Goal: Task Accomplishment & Management: Complete application form

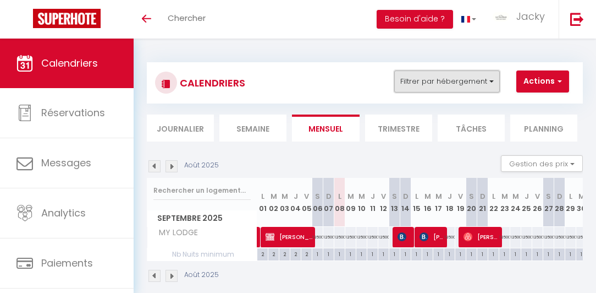
click at [434, 83] on button "Filtrer par hébergement" at bounding box center [447, 81] width 106 height 22
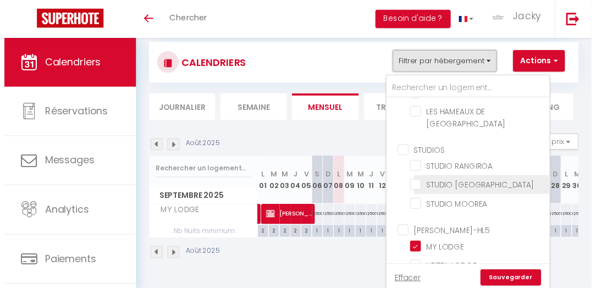
scroll to position [39, 0]
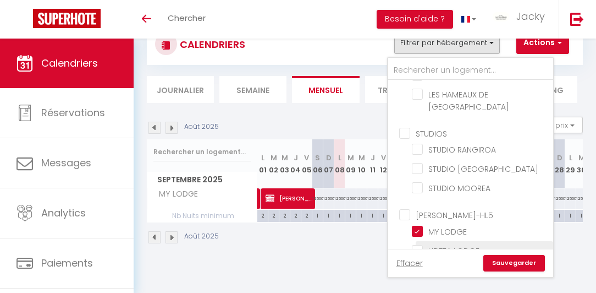
click at [433, 241] on li "HEITEA LODGE" at bounding box center [485, 250] width 138 height 19
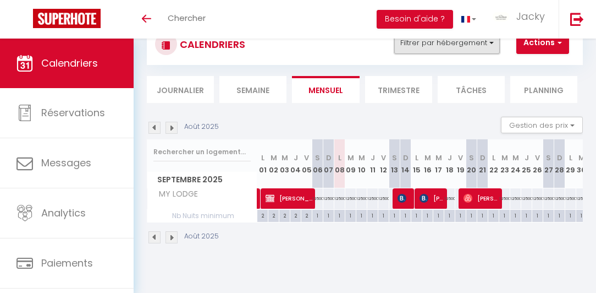
click at [454, 46] on button "Filtrer par hébergement" at bounding box center [447, 43] width 106 height 22
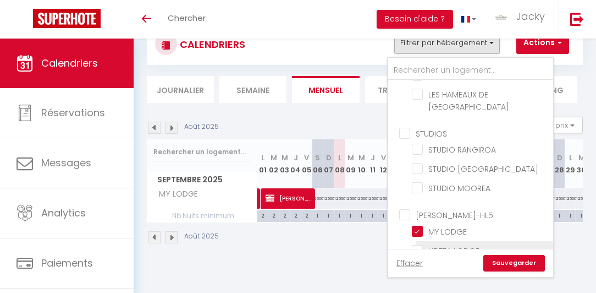
click at [424, 244] on input "HEITEA LODGE" at bounding box center [481, 249] width 138 height 11
checkbox input "true"
checkbox input "false"
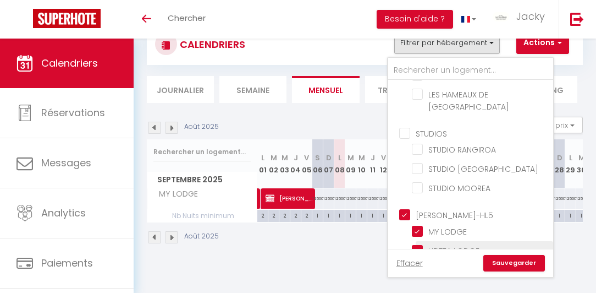
checkbox input "false"
checkbox input "true"
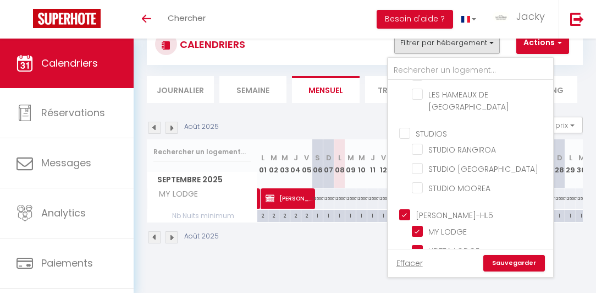
click at [500, 267] on link "Sauvegarder" at bounding box center [515, 263] width 62 height 17
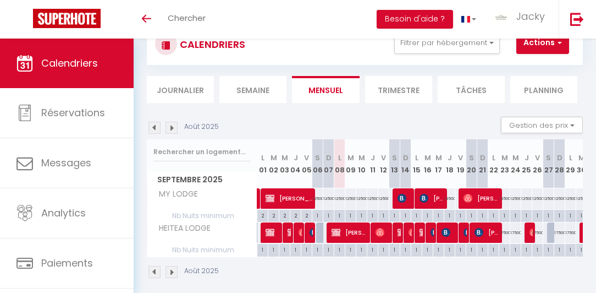
click at [176, 270] on img at bounding box center [172, 272] width 12 height 12
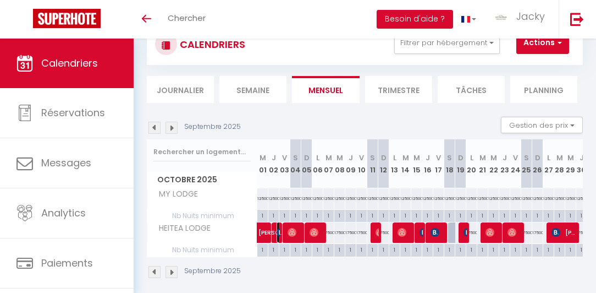
click at [277, 230] on img at bounding box center [281, 232] width 9 height 9
select select "OK"
select select "KO"
select select "0"
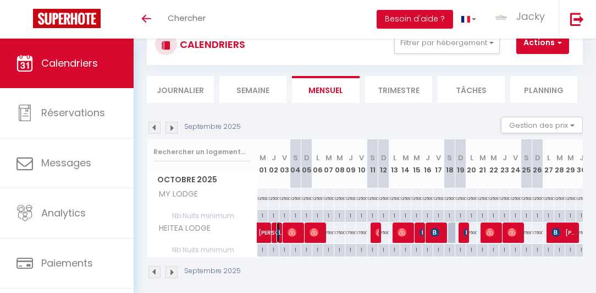
select select "1"
select select
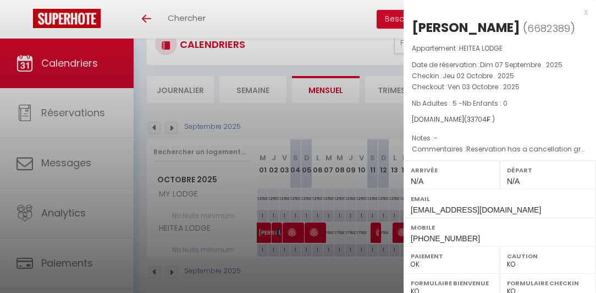
drag, startPoint x: 308, startPoint y: 272, endPoint x: 326, endPoint y: 274, distance: 18.2
click at [310, 273] on div at bounding box center [298, 146] width 596 height 293
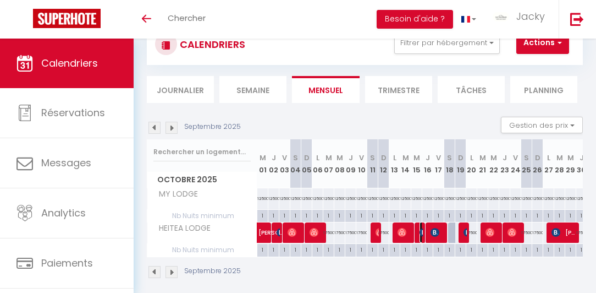
click at [421, 232] on img at bounding box center [424, 232] width 9 height 9
select select "KO"
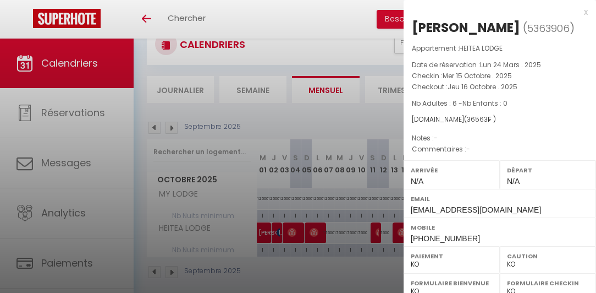
click at [383, 272] on div at bounding box center [298, 146] width 596 height 293
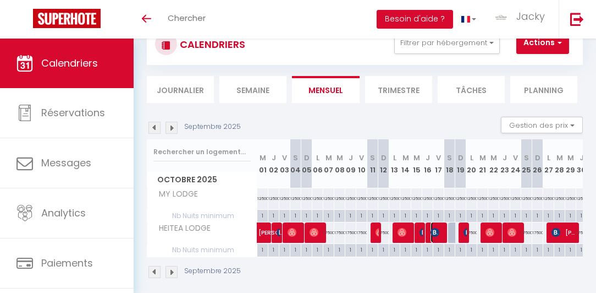
click at [436, 233] on img at bounding box center [435, 232] width 9 height 9
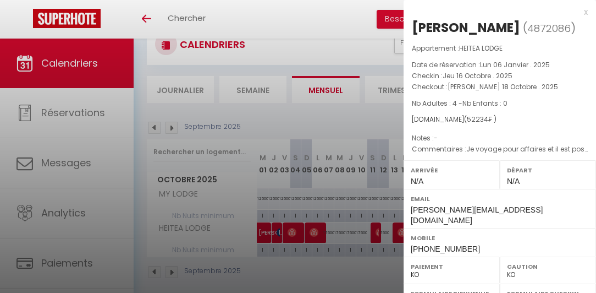
click at [372, 267] on div at bounding box center [298, 146] width 596 height 293
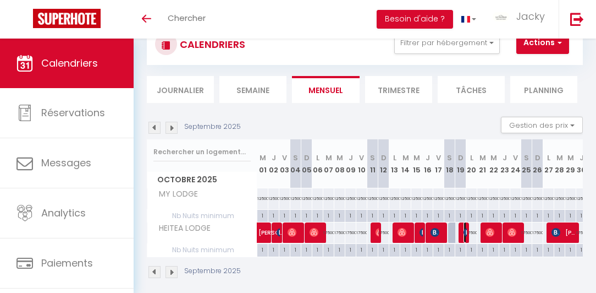
click at [464, 226] on span "[PERSON_NAME]" at bounding box center [466, 232] width 4 height 21
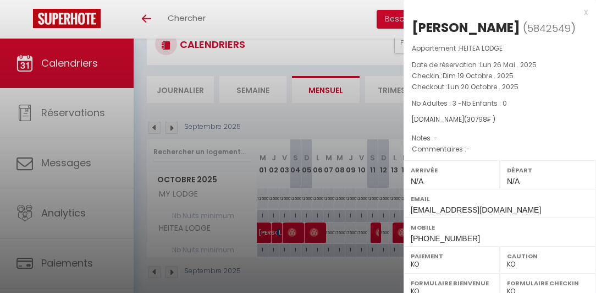
click at [372, 270] on div at bounding box center [298, 146] width 596 height 293
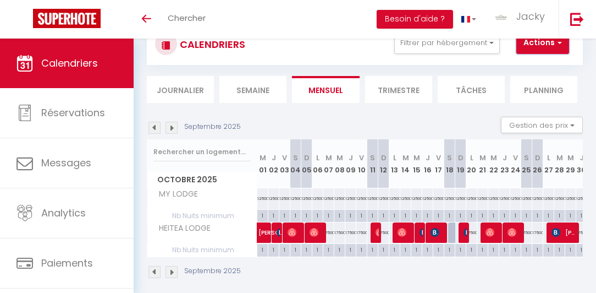
click at [553, 45] on button "Actions" at bounding box center [543, 43] width 53 height 22
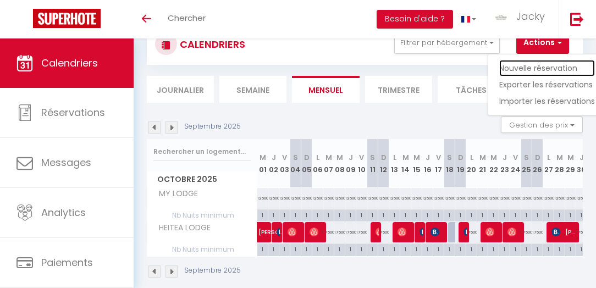
click at [543, 65] on link "Nouvelle réservation" at bounding box center [548, 68] width 96 height 17
select select
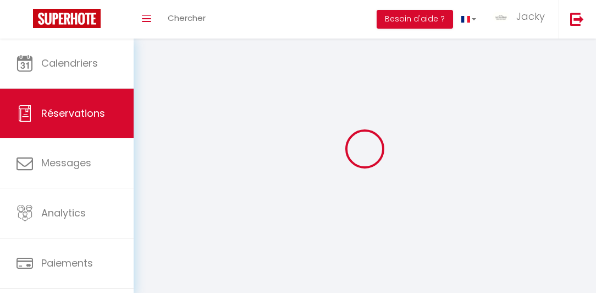
select select
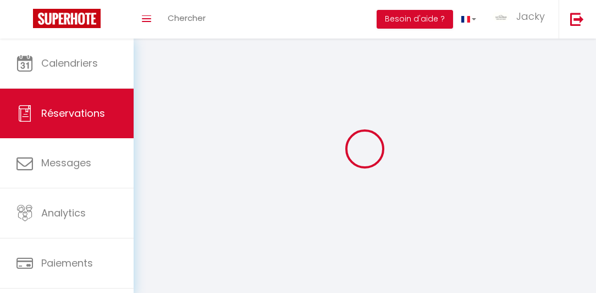
select select
checkbox input "false"
select select
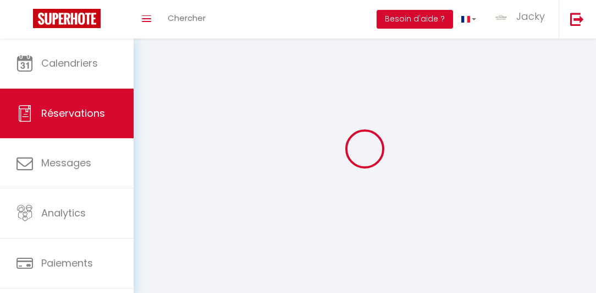
select select
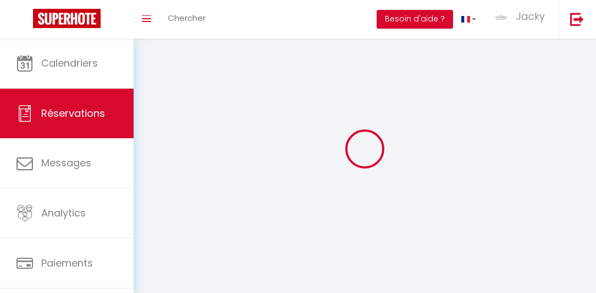
checkbox input "false"
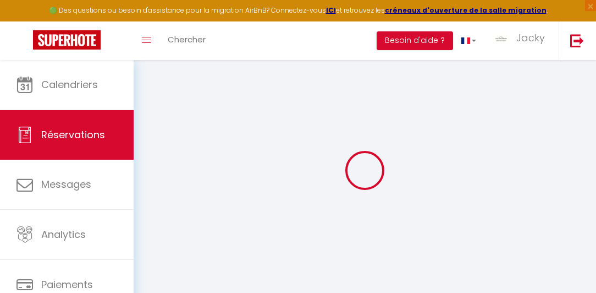
select select
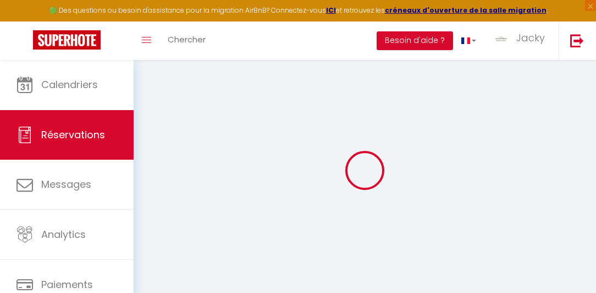
select select
checkbox input "false"
select select
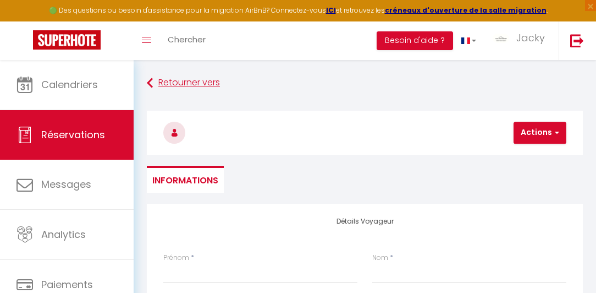
select select
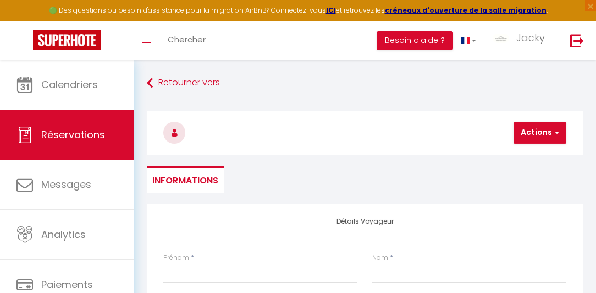
checkbox input "false"
select select
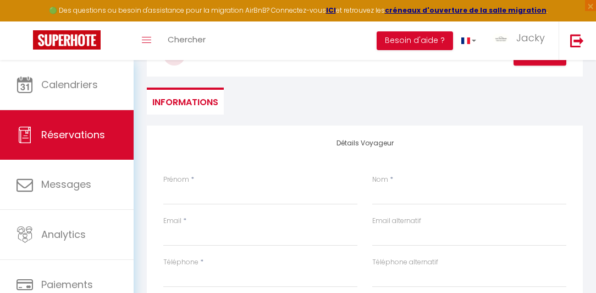
scroll to position [94, 0]
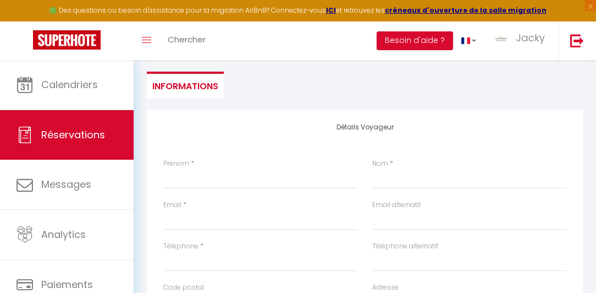
select select "36461"
select select
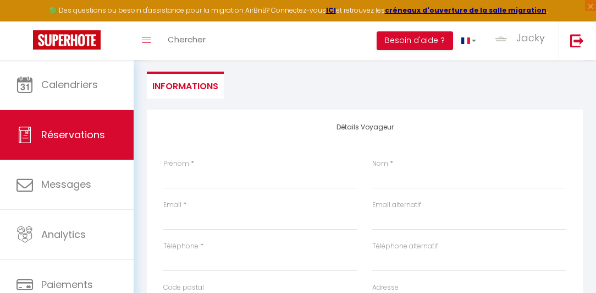
select select
checkbox input "false"
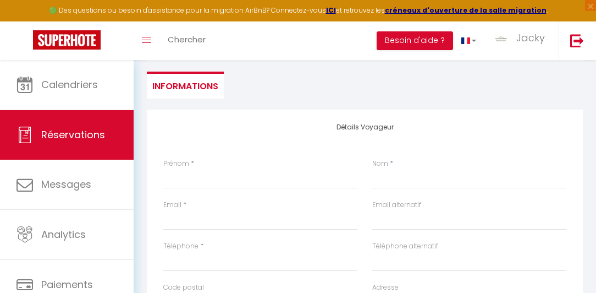
select select
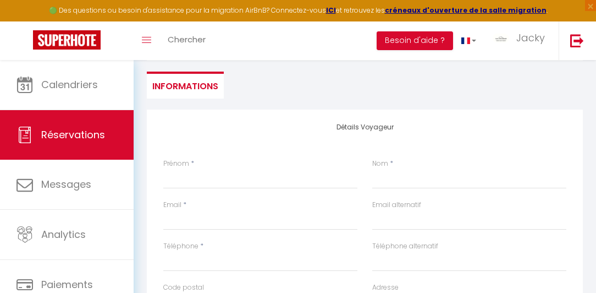
select select
checkbox input "false"
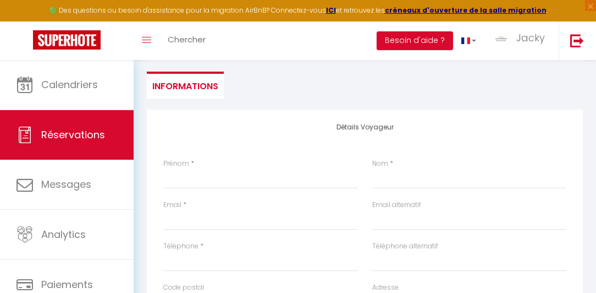
select select "1"
select select
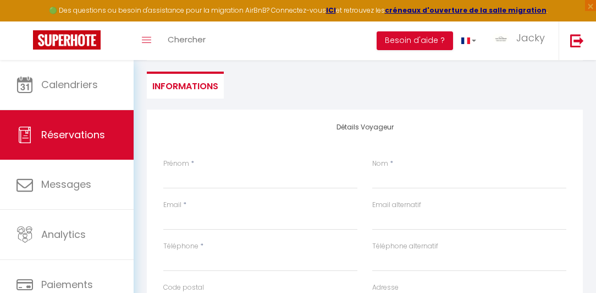
select select
checkbox input "false"
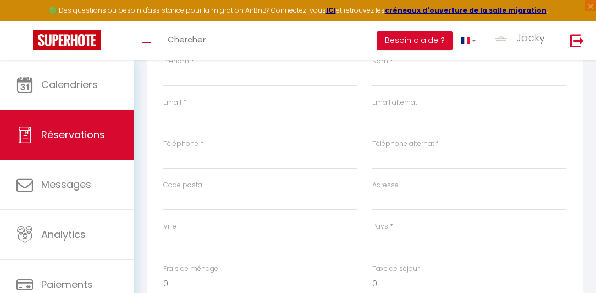
scroll to position [220, 0]
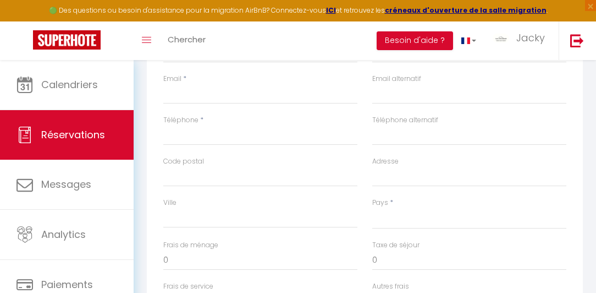
select select
type input "[PERSON_NAME] 18 Octobre 2025"
select select
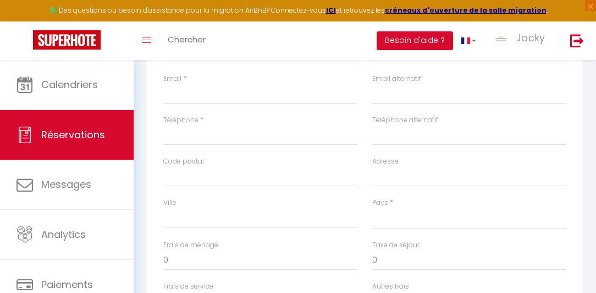
type input "Dim 19 Octobre 2025"
select select
checkbox input "false"
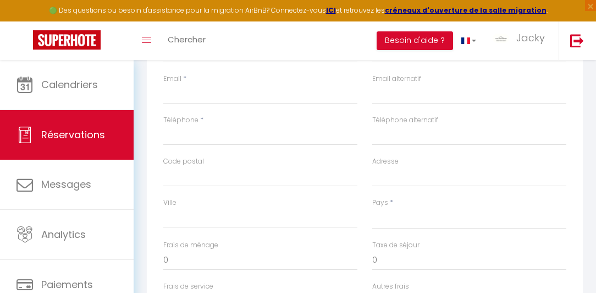
type input "5"
select select
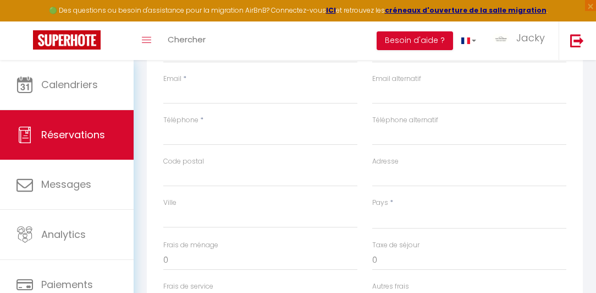
select select
checkbox input "false"
select select
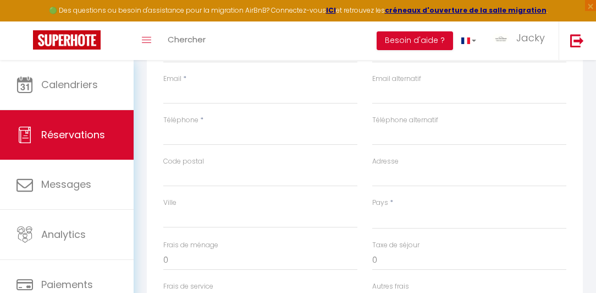
select select
checkbox input "false"
type input "5"
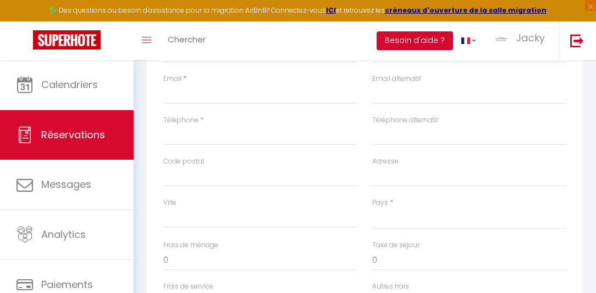
select select "12"
select select
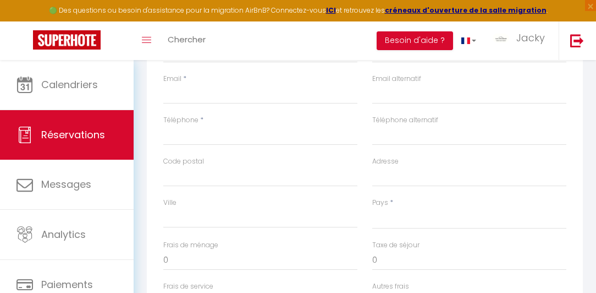
select select
checkbox input "false"
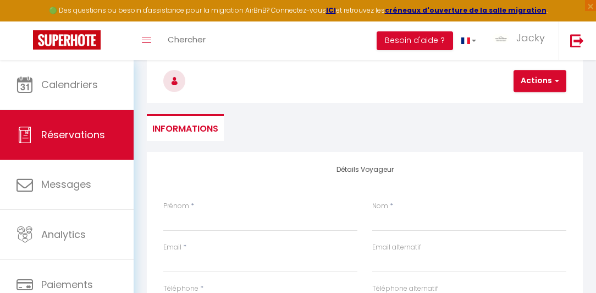
scroll to position [31, 0]
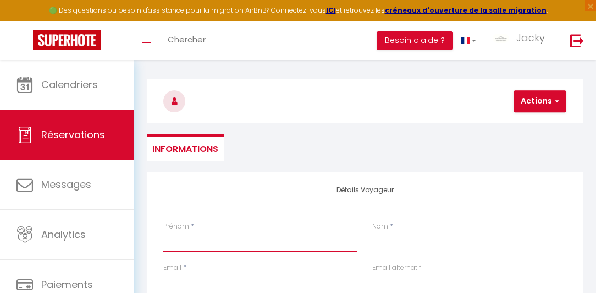
click at [178, 248] on input "Prénom" at bounding box center [260, 242] width 194 height 20
type input "V"
select select
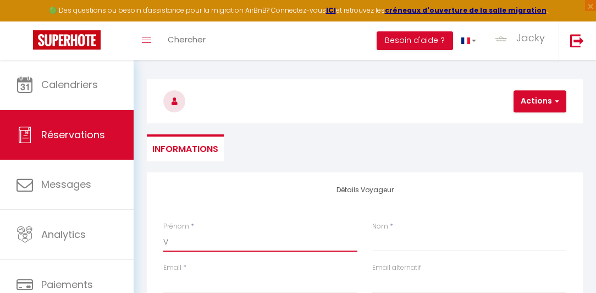
select select
checkbox input "false"
type input "Vi"
select select
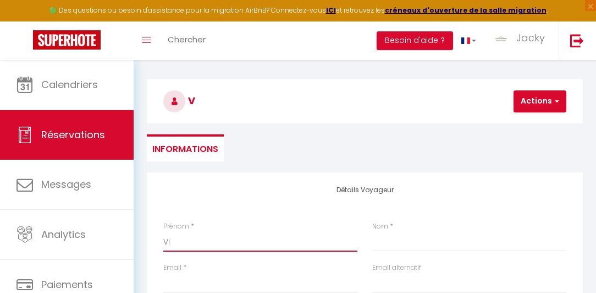
select select
checkbox input "false"
type input "Vic"
select select
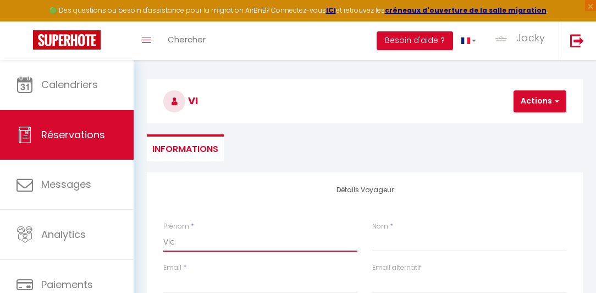
select select
checkbox input "false"
type input "Vict"
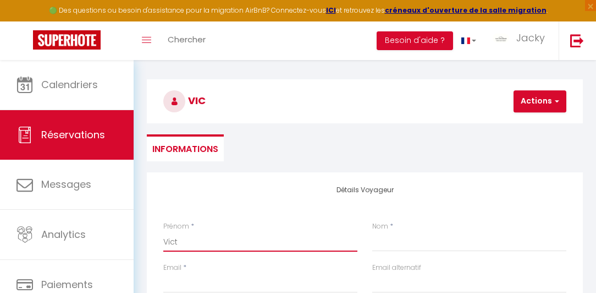
select select
checkbox input "false"
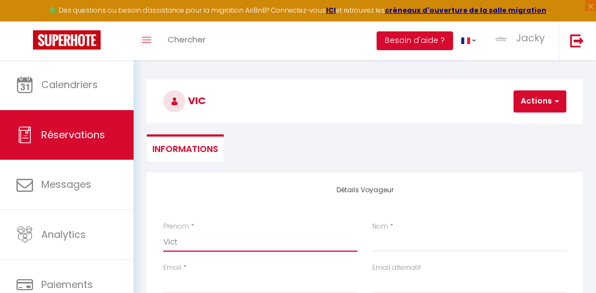
type input "Victo"
select select
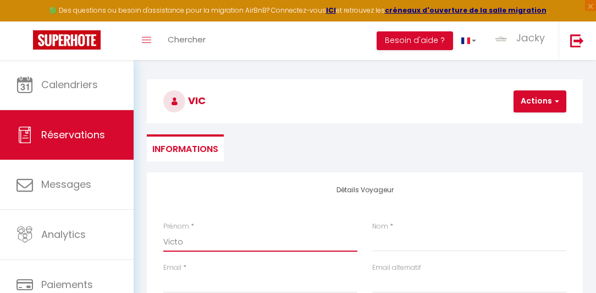
checkbox input "false"
type input "Victor"
select select
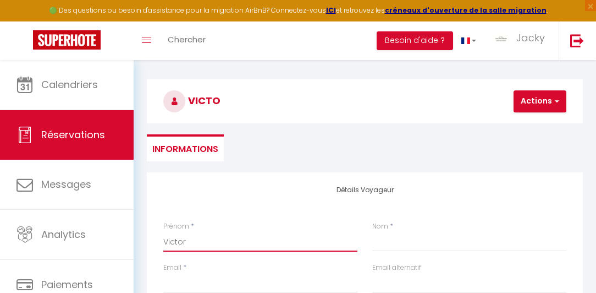
select select
checkbox input "false"
type input "Victore"
select select
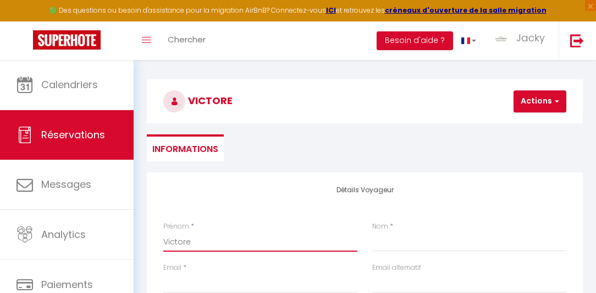
select select
checkbox input "false"
type input "Victor"
select select
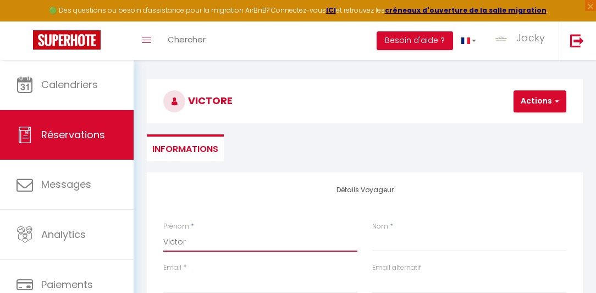
select select
checkbox input "false"
type input "Victor"
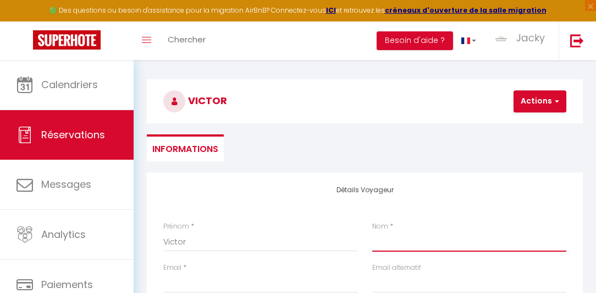
drag, startPoint x: 256, startPoint y: 243, endPoint x: 245, endPoint y: 258, distance: 18.2
click at [372, 246] on input "Nom" at bounding box center [469, 242] width 194 height 20
type input "M"
select select
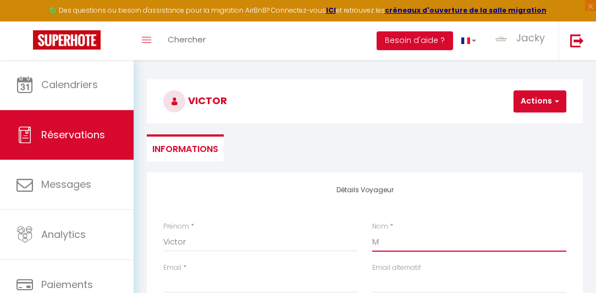
select select
checkbox input "false"
type input "Ma"
select select
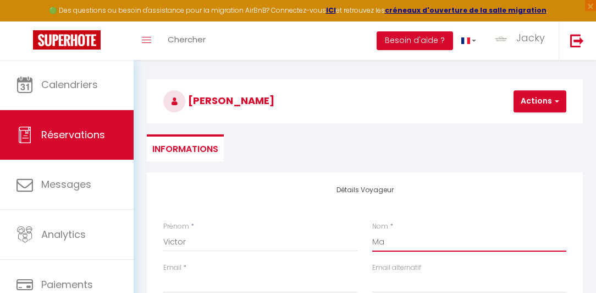
select select
checkbox input "false"
type input "Mat"
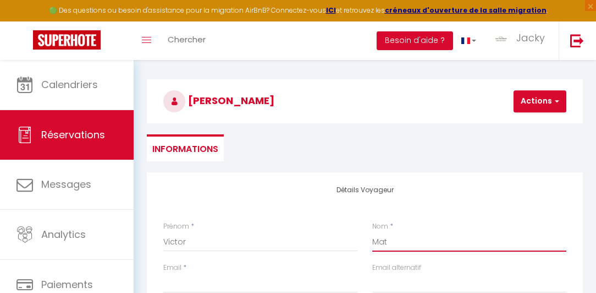
select select
checkbox input "false"
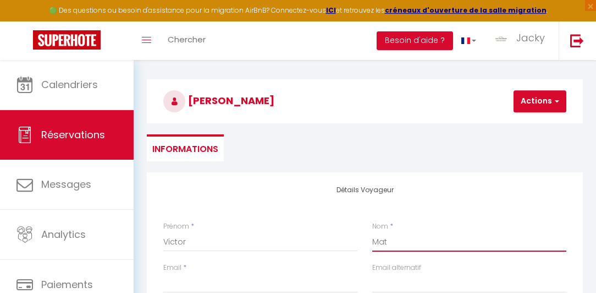
type input "Math"
select select
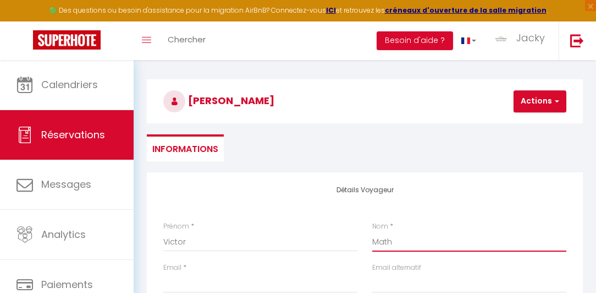
checkbox input "false"
type input "Mathe"
select select
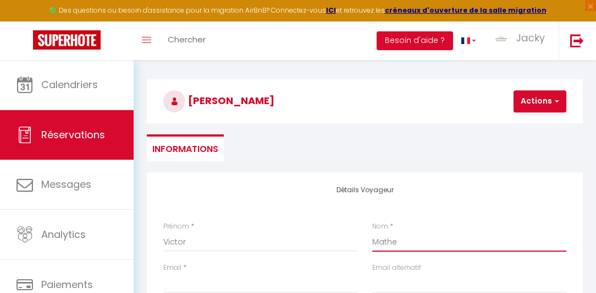
select select
checkbox input "false"
type input "[PERSON_NAME]"
select select
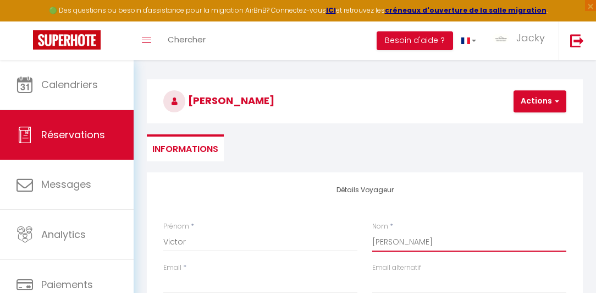
select select
checkbox input "false"
type input "Matheve"
select select
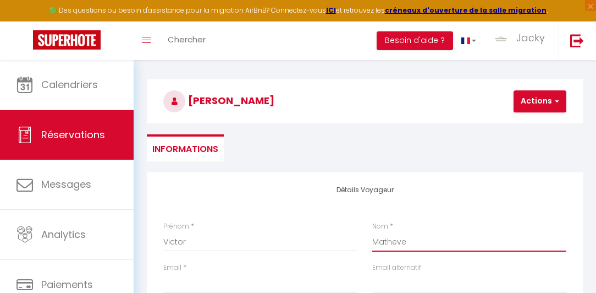
select select
checkbox input "false"
type input "Mathevet"
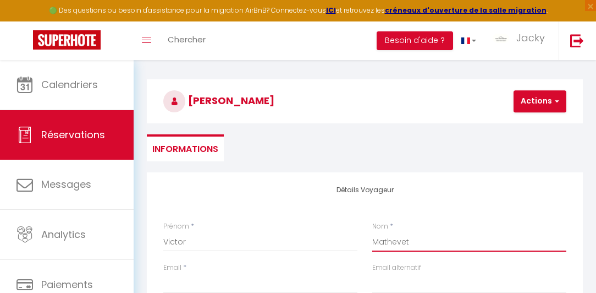
select select
checkbox input "false"
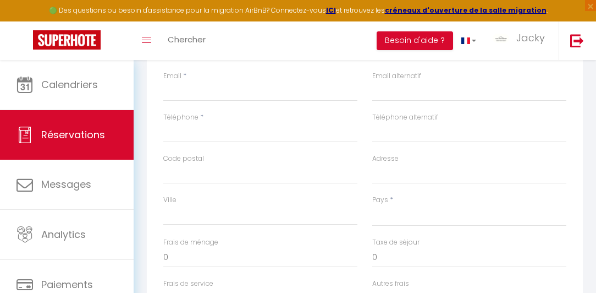
scroll to position [244, 0]
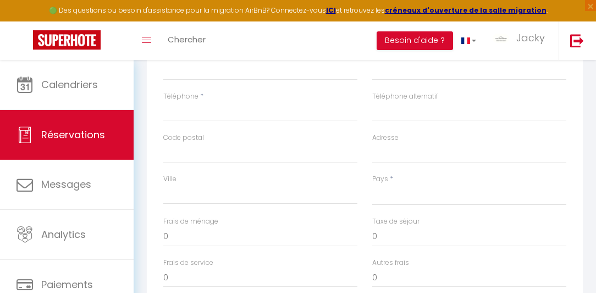
type input "Mathevet"
click at [372, 205] on select "[GEOGRAPHIC_DATA] [GEOGRAPHIC_DATA] [GEOGRAPHIC_DATA] [GEOGRAPHIC_DATA] [GEOGRA…" at bounding box center [469, 194] width 194 height 21
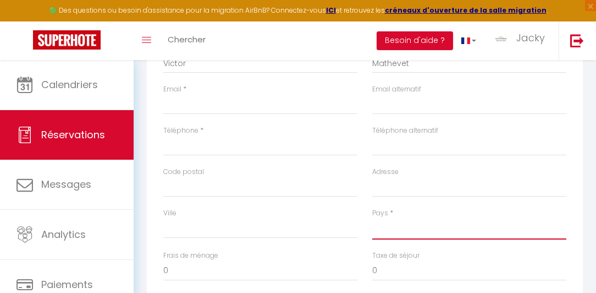
scroll to position [150, 0]
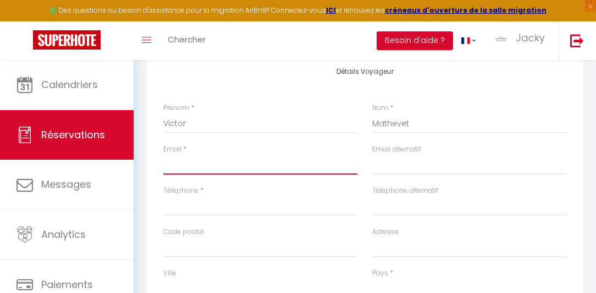
click at [184, 161] on input "Email client" at bounding box center [260, 165] width 194 height 20
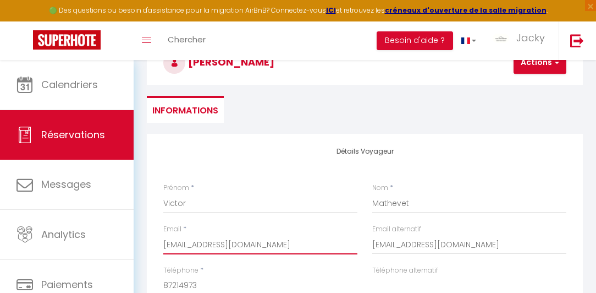
scroll to position [24, 0]
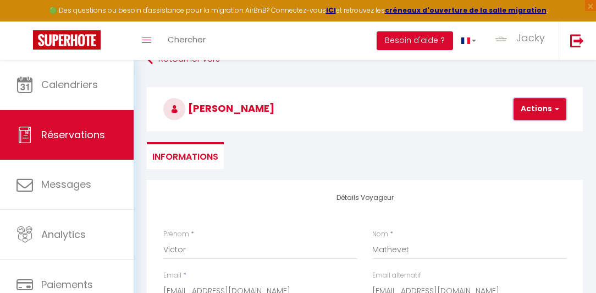
click at [523, 107] on button "Actions" at bounding box center [540, 109] width 53 height 22
click at [520, 134] on link "Enregistrer" at bounding box center [549, 133] width 87 height 14
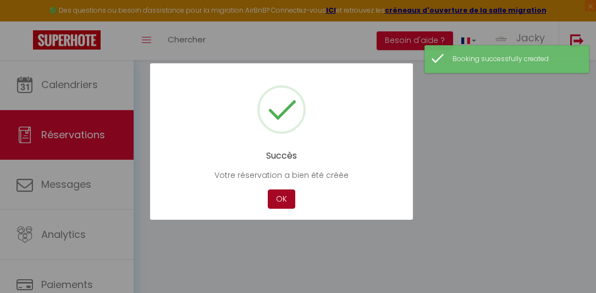
click at [277, 201] on button "OK" at bounding box center [282, 198] width 28 height 19
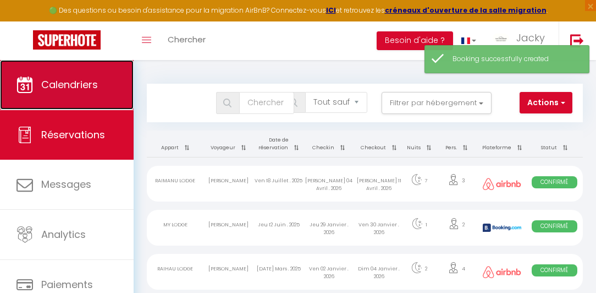
click at [94, 90] on span "Calendriers" at bounding box center [69, 85] width 57 height 14
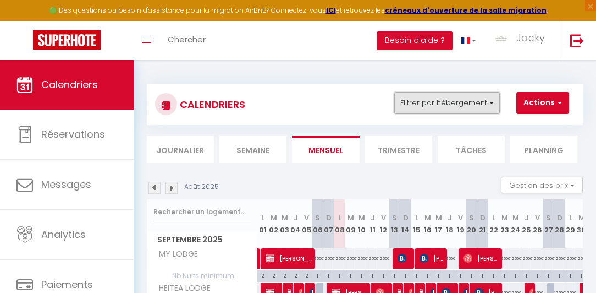
click at [484, 105] on button "Filtrer par hébergement" at bounding box center [447, 103] width 106 height 22
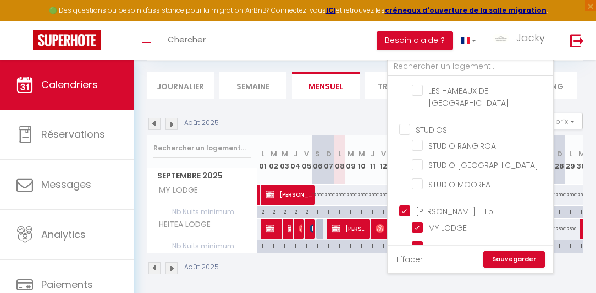
scroll to position [72, 0]
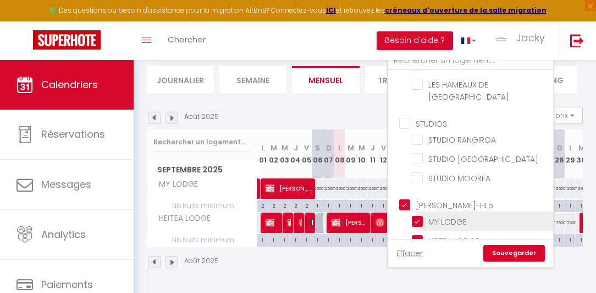
click at [443, 215] on input "MY LODGE" at bounding box center [481, 220] width 138 height 11
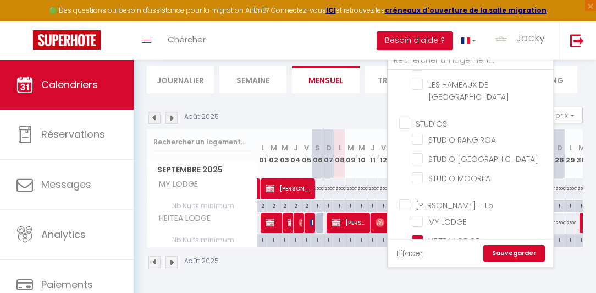
click at [527, 257] on link "Sauvegarder" at bounding box center [515, 253] width 62 height 17
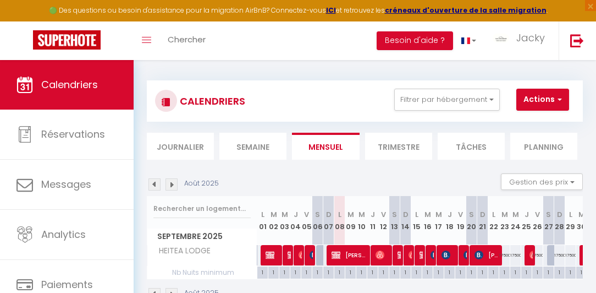
scroll to position [0, 0]
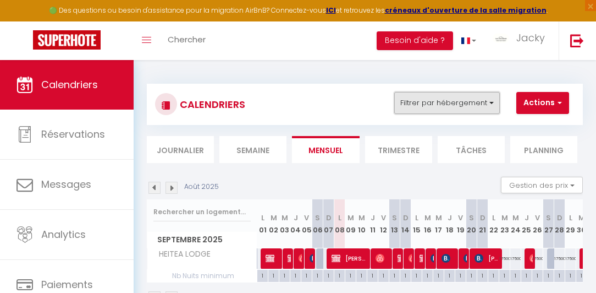
click at [474, 112] on button "Filtrer par hébergement" at bounding box center [447, 103] width 106 height 22
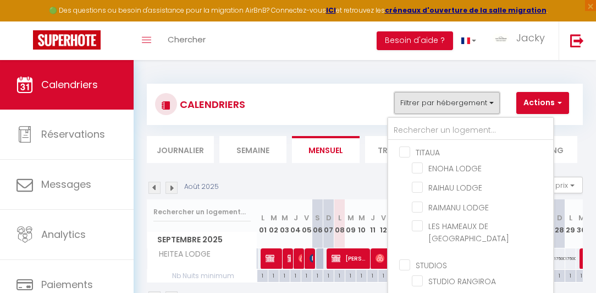
click at [474, 112] on button "Filtrer par hébergement" at bounding box center [447, 103] width 106 height 22
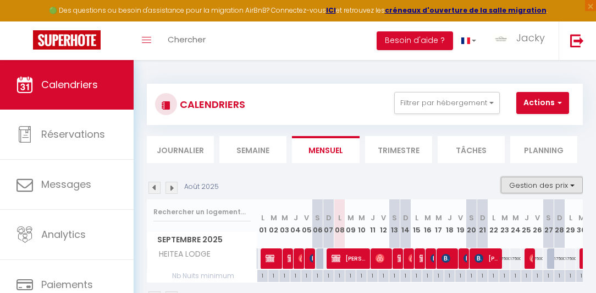
click at [546, 183] on button "Gestion des prix" at bounding box center [542, 185] width 82 height 17
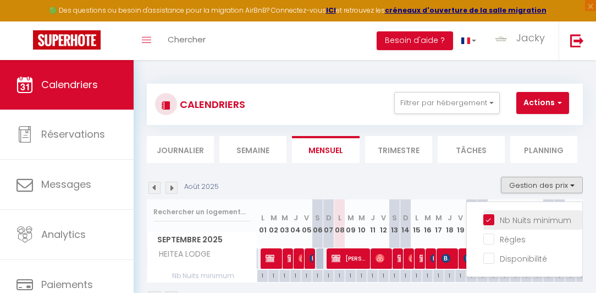
click at [517, 216] on input "Nb Nuits minimum" at bounding box center [533, 218] width 99 height 11
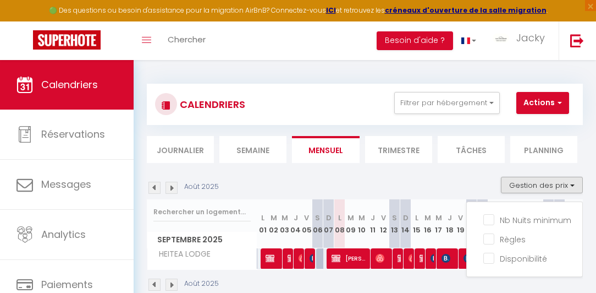
click at [439, 163] on div "CALENDRIERS Filtrer par hébergement TITAUA [GEOGRAPHIC_DATA] LES HAMEAUX DE [GE…" at bounding box center [365, 187] width 436 height 229
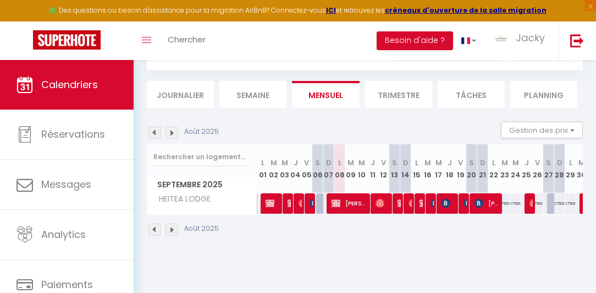
scroll to position [60, 0]
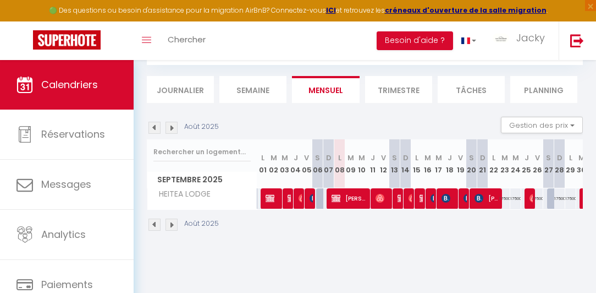
click at [174, 223] on img at bounding box center [172, 224] width 12 height 12
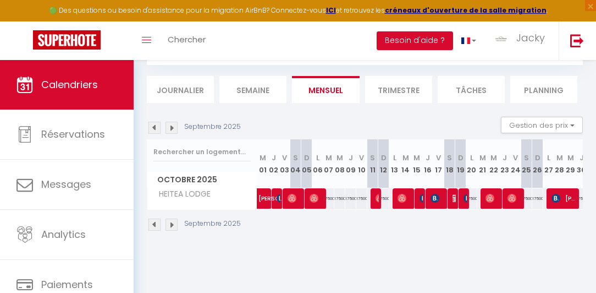
click at [158, 226] on img at bounding box center [155, 224] width 12 height 12
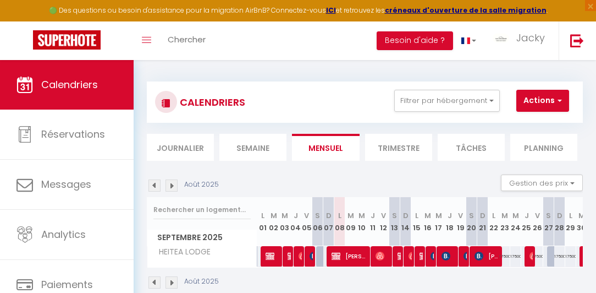
scroll to position [0, 0]
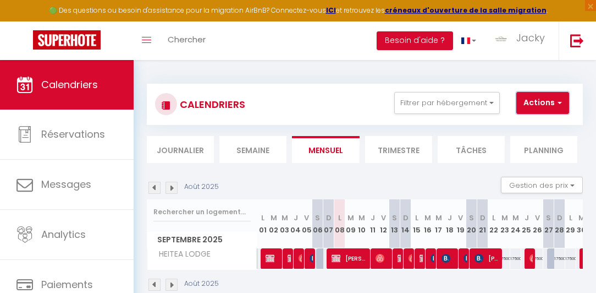
click at [547, 97] on button "Actions" at bounding box center [543, 103] width 53 height 22
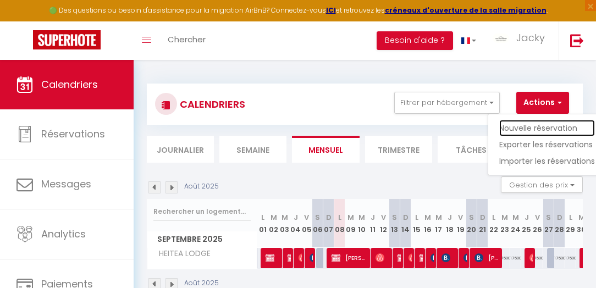
click at [532, 128] on link "Nouvelle réservation" at bounding box center [548, 128] width 96 height 17
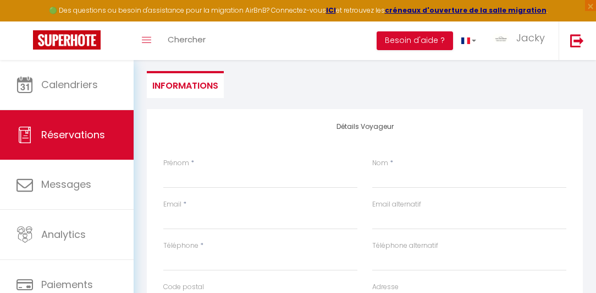
scroll to position [125, 0]
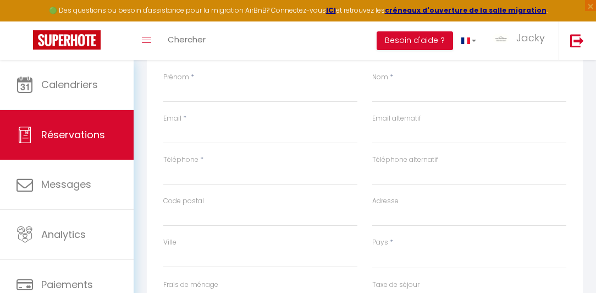
scroll to position [251, 0]
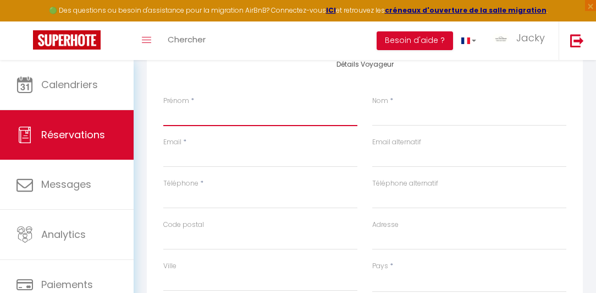
click at [195, 121] on input "Prénom" at bounding box center [260, 116] width 194 height 20
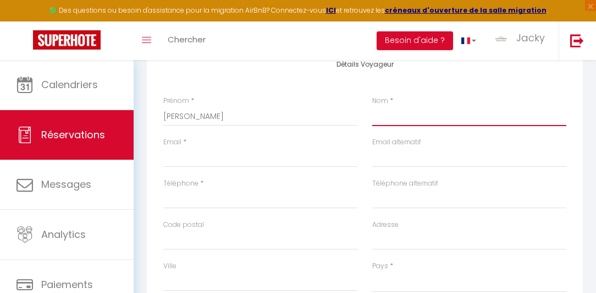
click at [372, 121] on input "Nom" at bounding box center [469, 116] width 194 height 20
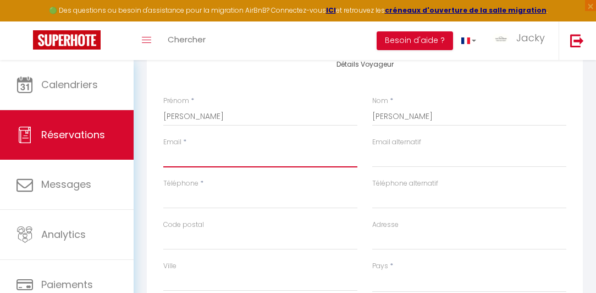
click at [174, 157] on input "Email client" at bounding box center [260, 157] width 194 height 20
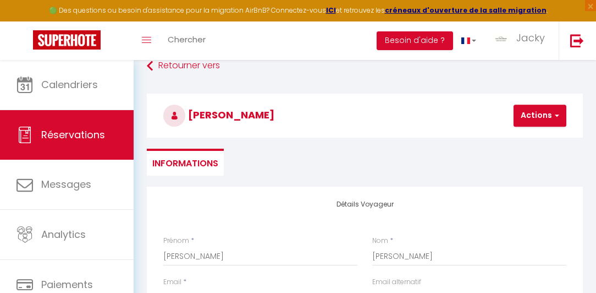
scroll to position [0, 0]
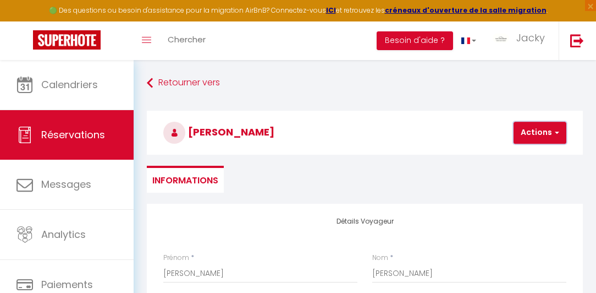
click at [533, 133] on button "Actions" at bounding box center [540, 133] width 53 height 22
click at [527, 155] on link "Enregistrer" at bounding box center [549, 157] width 87 height 14
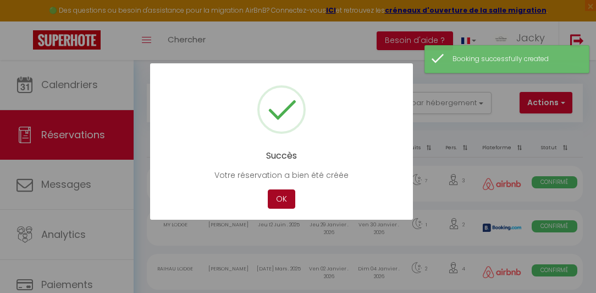
click at [280, 196] on button "OK" at bounding box center [282, 198] width 28 height 19
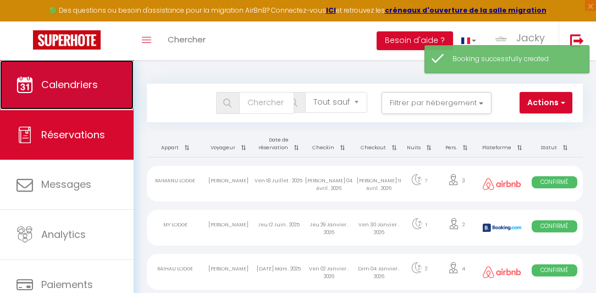
click at [51, 96] on link "Calendriers" at bounding box center [67, 85] width 134 height 50
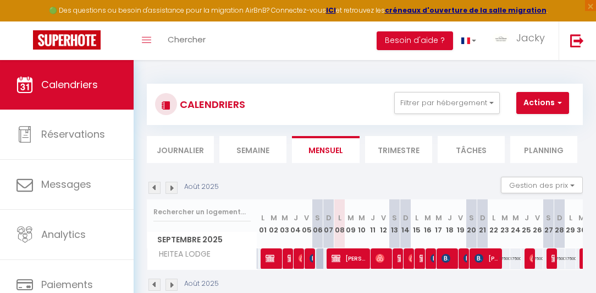
click at [172, 278] on img at bounding box center [172, 284] width 12 height 12
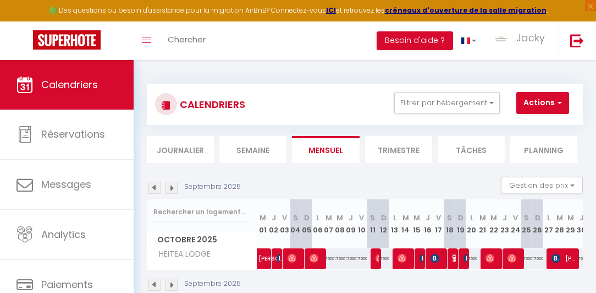
click at [171, 280] on img at bounding box center [172, 284] width 12 height 12
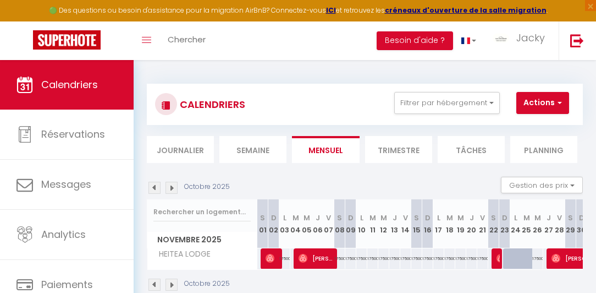
click at [275, 183] on div "Octobre 2025 Gestion des prix Nb Nuits minimum Règles Disponibilité" at bounding box center [365, 188] width 436 height 23
click at [532, 105] on button "Actions" at bounding box center [543, 103] width 53 height 22
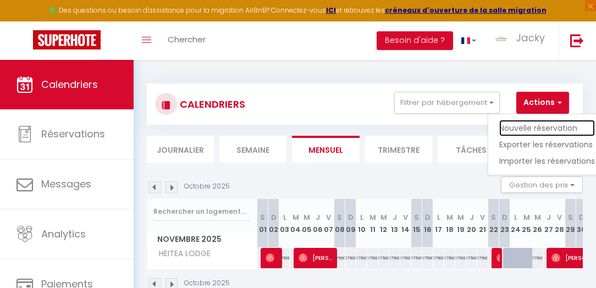
click at [536, 128] on link "Nouvelle réservation" at bounding box center [548, 128] width 96 height 17
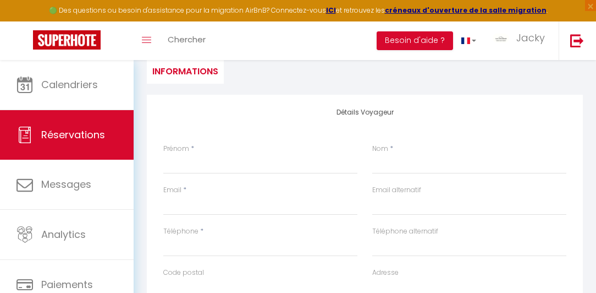
scroll to position [125, 0]
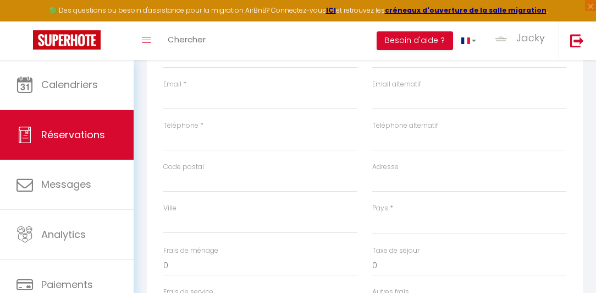
scroll to position [220, 0]
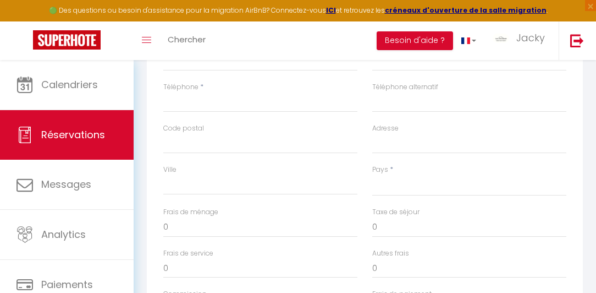
scroll to position [283, 0]
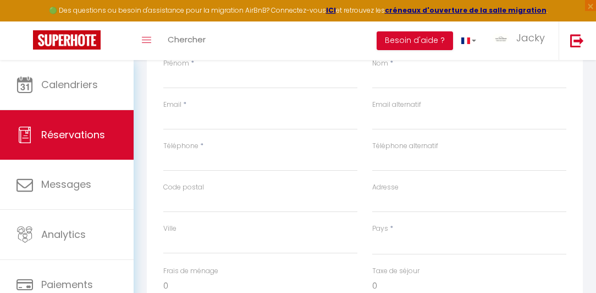
scroll to position [188, 0]
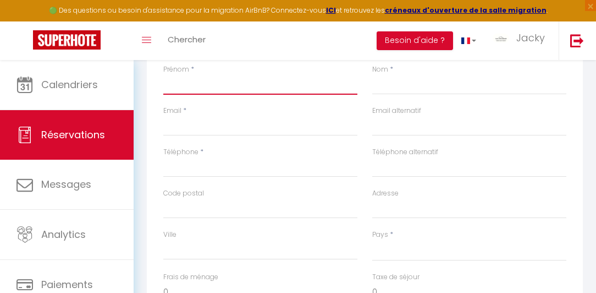
click at [179, 84] on input "Prénom" at bounding box center [260, 85] width 194 height 20
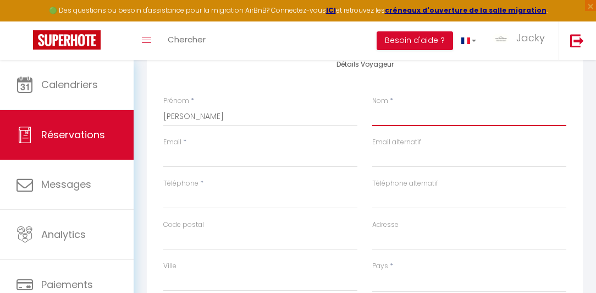
click at [372, 116] on input "Nom" at bounding box center [469, 116] width 194 height 20
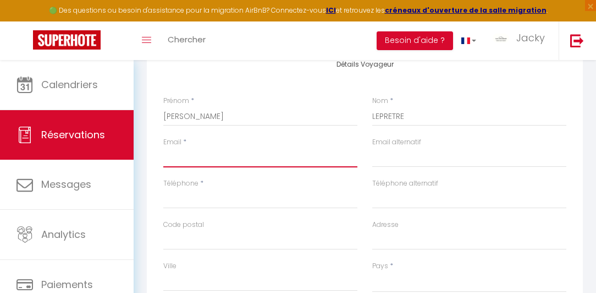
click at [164, 163] on input "Email client" at bounding box center [260, 157] width 194 height 20
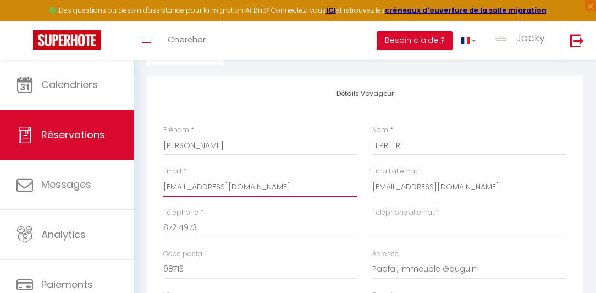
scroll to position [63, 0]
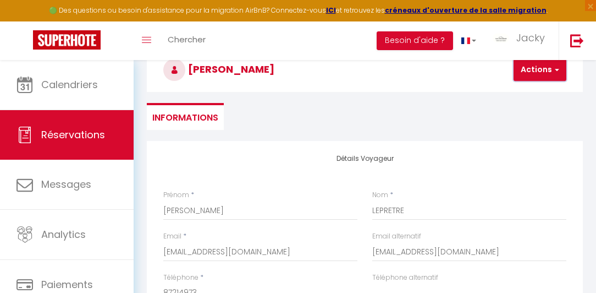
click at [539, 68] on button "Actions" at bounding box center [540, 70] width 53 height 22
click at [540, 95] on link "Enregistrer" at bounding box center [549, 94] width 87 height 14
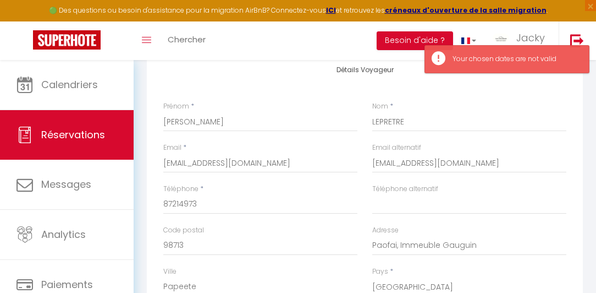
scroll to position [154, 0]
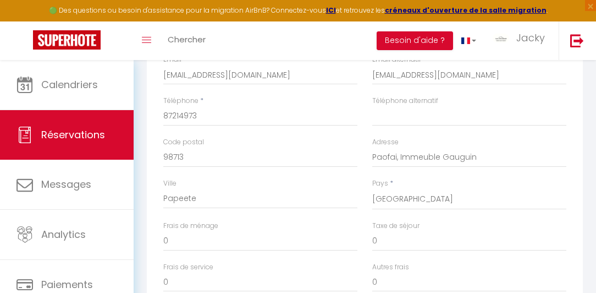
scroll to position [249, 0]
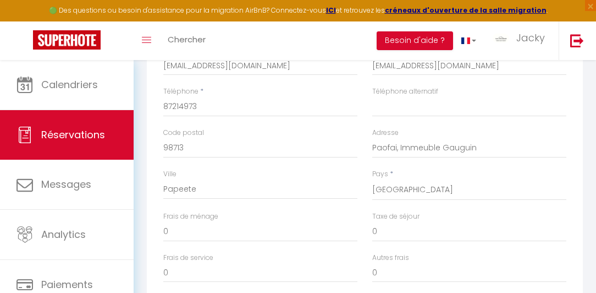
drag, startPoint x: 326, startPoint y: 223, endPoint x: 365, endPoint y: 250, distance: 46.7
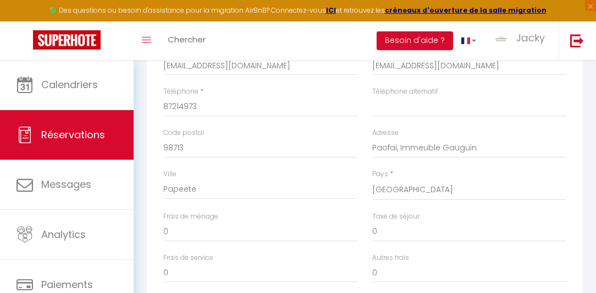
scroll to position [343, 0]
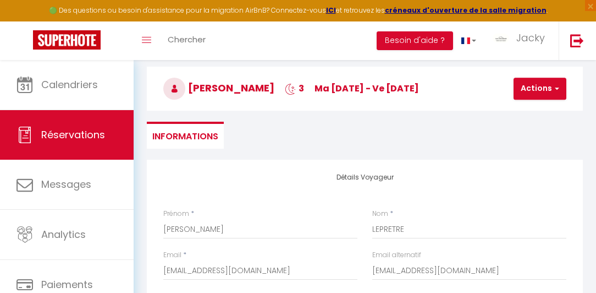
scroll to position [29, 0]
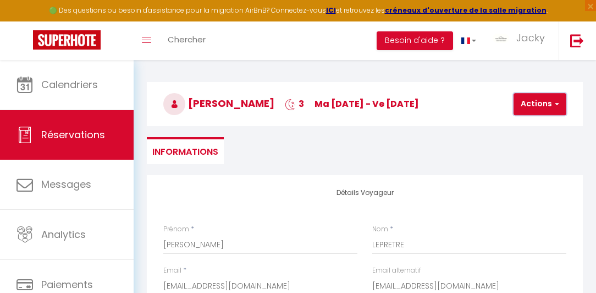
click at [533, 102] on button "Actions" at bounding box center [540, 104] width 53 height 22
click at [530, 128] on link "Enregistrer" at bounding box center [549, 128] width 87 height 14
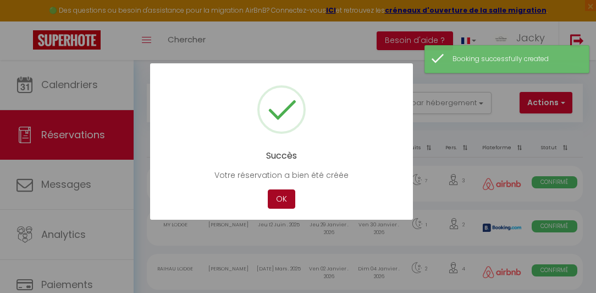
click at [286, 201] on button "OK" at bounding box center [282, 198] width 28 height 19
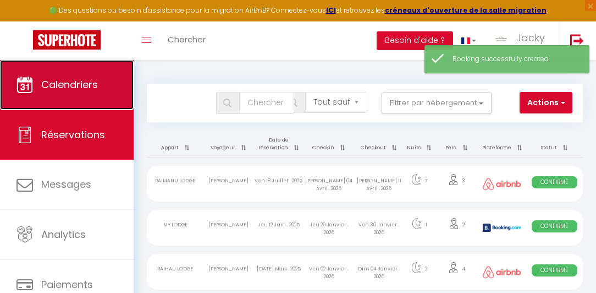
click at [40, 76] on link "Calendriers" at bounding box center [67, 85] width 134 height 50
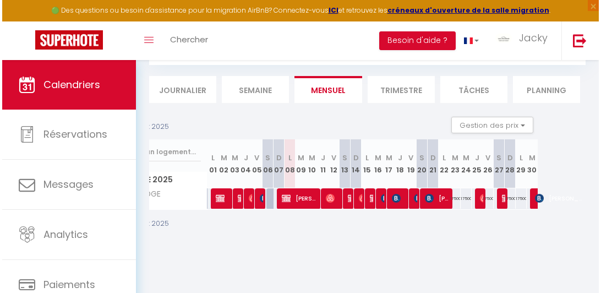
scroll to position [0, 56]
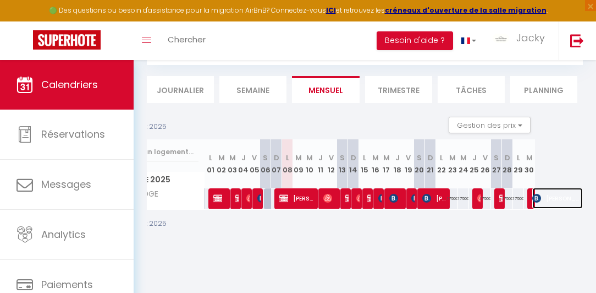
click at [533, 201] on img at bounding box center [537, 198] width 9 height 9
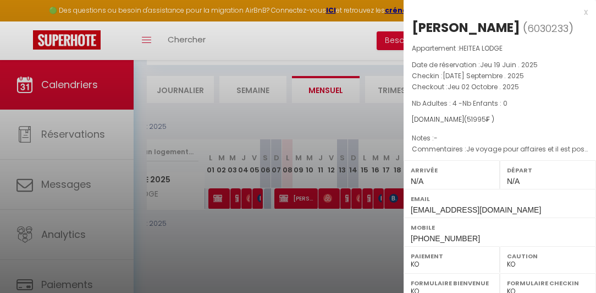
click at [363, 234] on div at bounding box center [298, 146] width 596 height 293
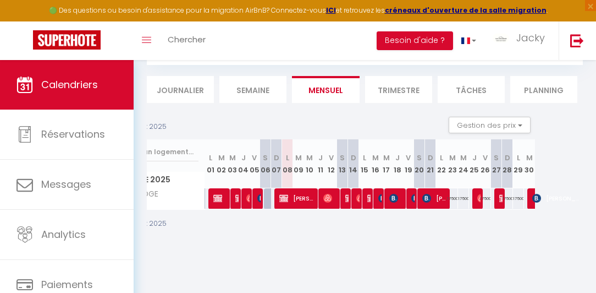
click at [253, 197] on div at bounding box center [258, 198] width 11 height 21
click at [257, 195] on img at bounding box center [261, 198] width 9 height 9
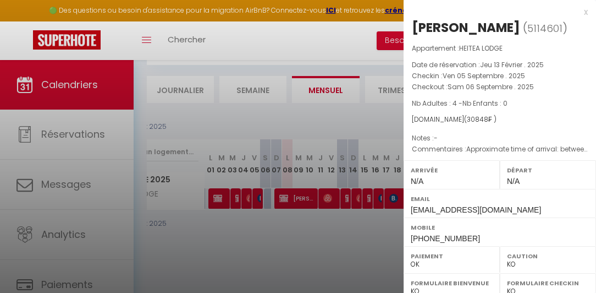
drag, startPoint x: 266, startPoint y: 220, endPoint x: 277, endPoint y: 218, distance: 11.1
click at [267, 220] on div at bounding box center [298, 146] width 596 height 293
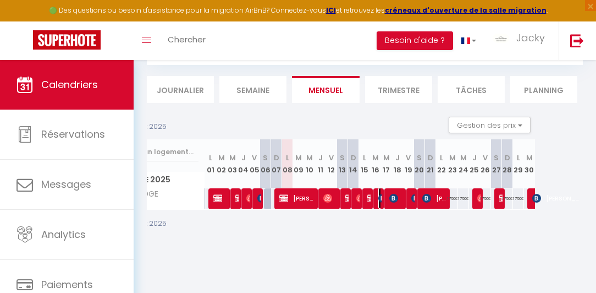
click at [379, 200] on img at bounding box center [383, 198] width 9 height 9
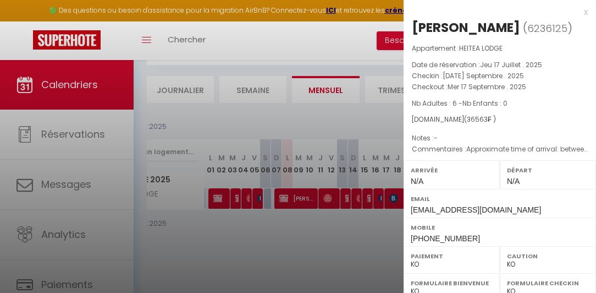
click at [390, 235] on div at bounding box center [298, 146] width 596 height 293
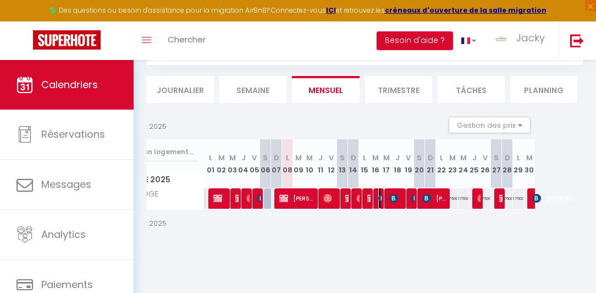
click at [379, 195] on img at bounding box center [383, 198] width 9 height 9
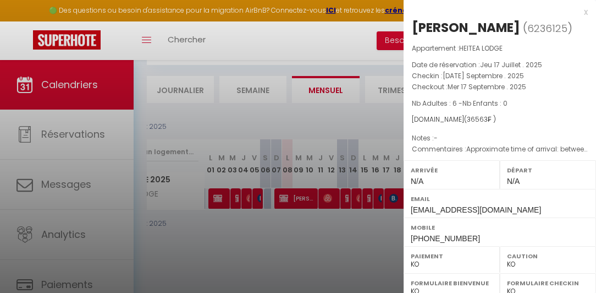
click at [372, 218] on div at bounding box center [298, 146] width 596 height 293
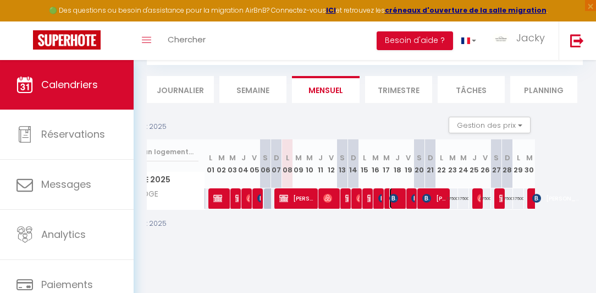
click at [390, 196] on img at bounding box center [394, 198] width 9 height 9
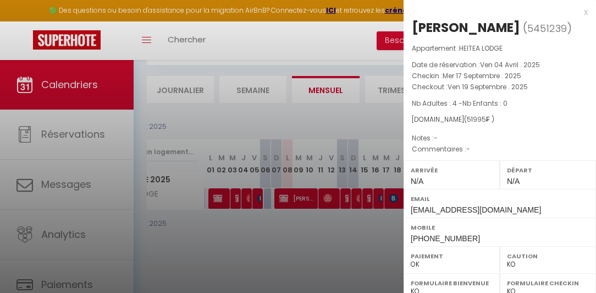
click at [386, 212] on div at bounding box center [298, 146] width 596 height 293
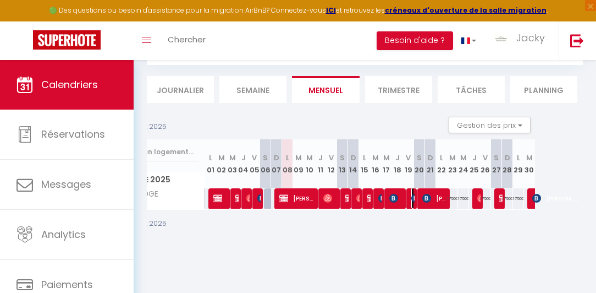
click at [412, 196] on img at bounding box center [416, 198] width 9 height 9
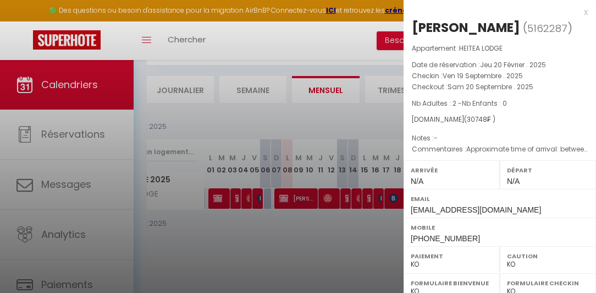
click at [387, 240] on div at bounding box center [298, 146] width 596 height 293
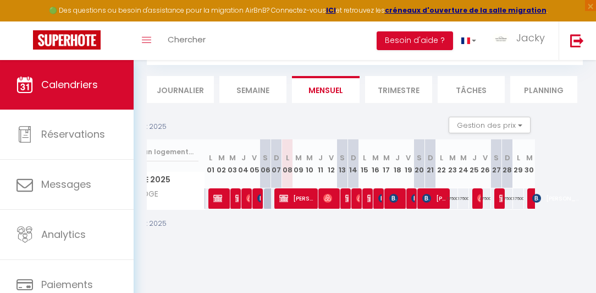
click at [385, 210] on div "Août 2025" at bounding box center [313, 226] width 436 height 32
click at [423, 195] on img at bounding box center [427, 198] width 9 height 9
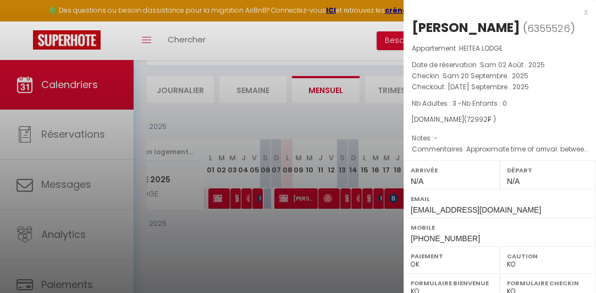
click at [350, 236] on div at bounding box center [298, 146] width 596 height 293
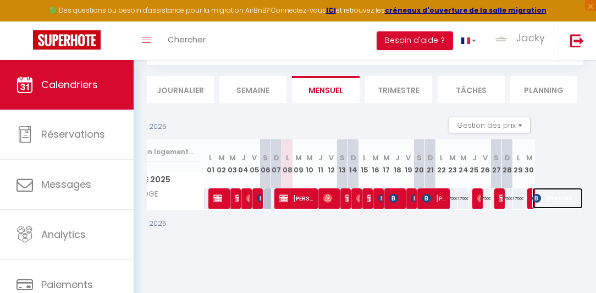
click at [533, 196] on img at bounding box center [537, 198] width 9 height 9
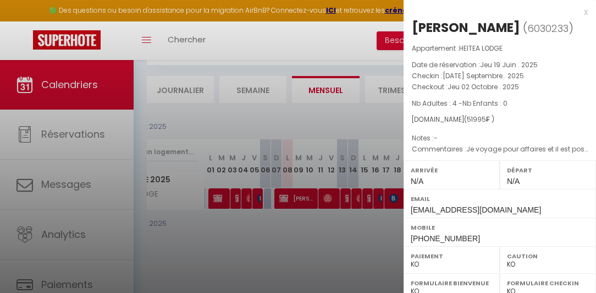
click at [368, 231] on div at bounding box center [298, 146] width 596 height 293
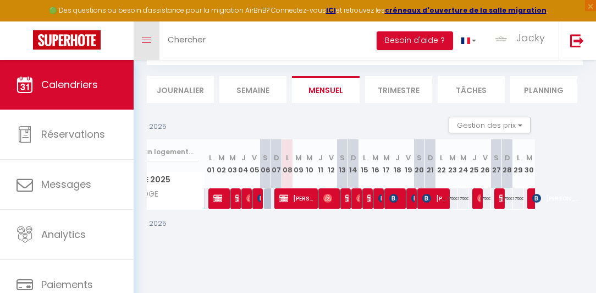
click at [142, 37] on icon "Toggle menubar" at bounding box center [146, 40] width 9 height 7
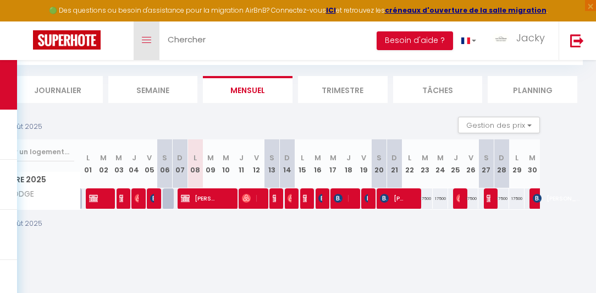
scroll to position [0, 0]
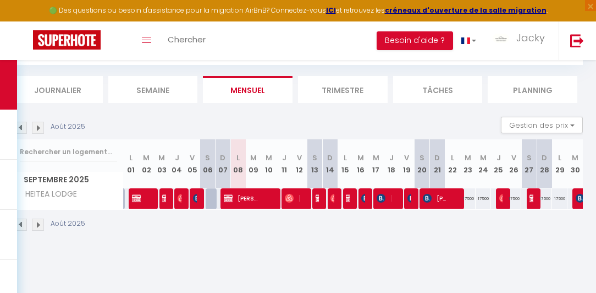
click at [38, 222] on img at bounding box center [38, 224] width 12 height 12
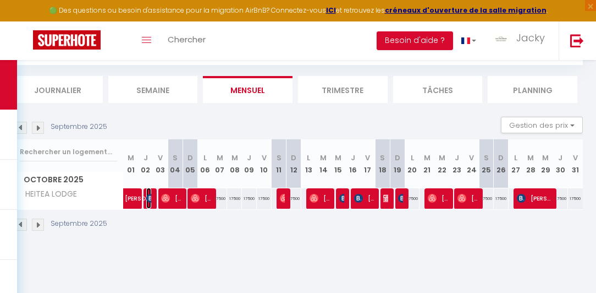
click at [146, 195] on img at bounding box center [150, 198] width 9 height 9
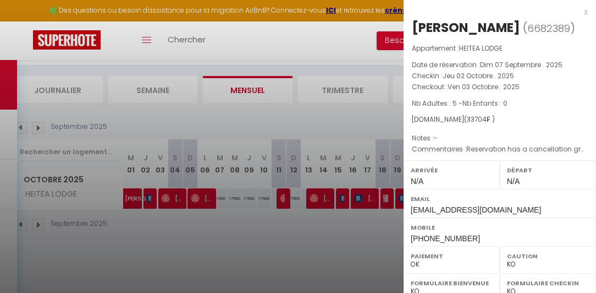
click at [340, 200] on div at bounding box center [298, 146] width 596 height 293
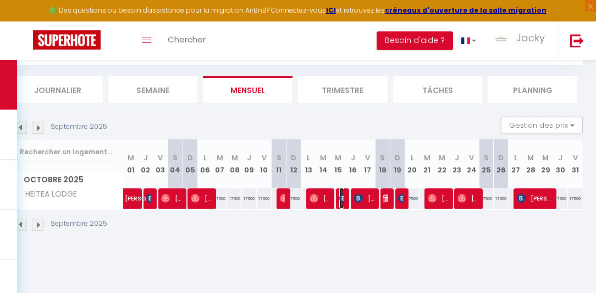
click at [340, 200] on img at bounding box center [343, 198] width 9 height 9
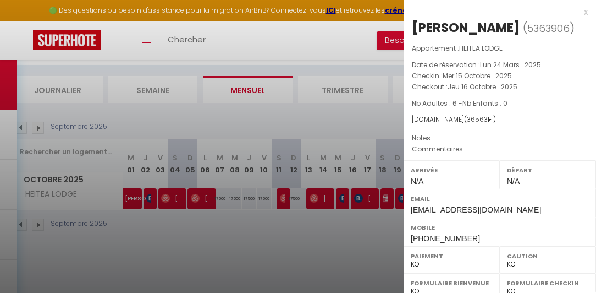
click at [357, 196] on div at bounding box center [298, 146] width 596 height 293
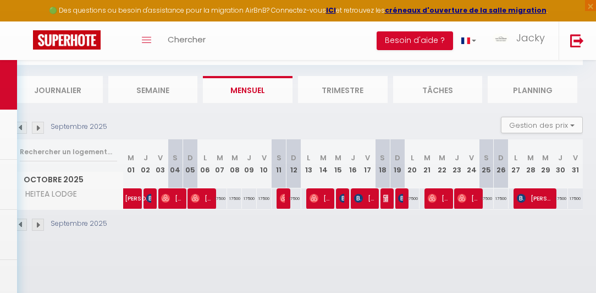
click at [357, 196] on body "🟢 Des questions ou besoin d'assistance pour la migration AirBnB? Connectez-vous…" at bounding box center [298, 146] width 596 height 293
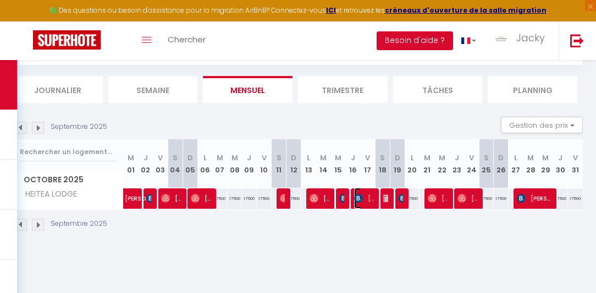
click at [357, 196] on img at bounding box center [358, 198] width 9 height 9
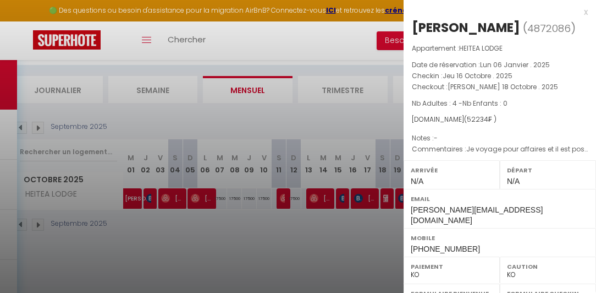
click at [353, 216] on div at bounding box center [298, 146] width 596 height 293
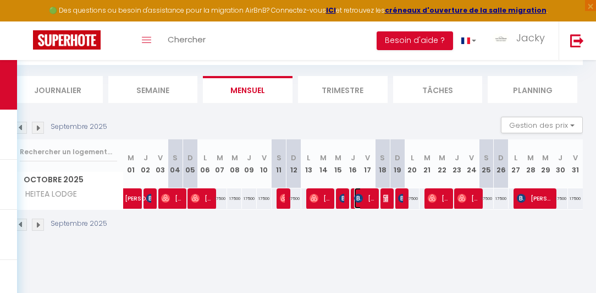
click at [356, 196] on img at bounding box center [358, 198] width 9 height 9
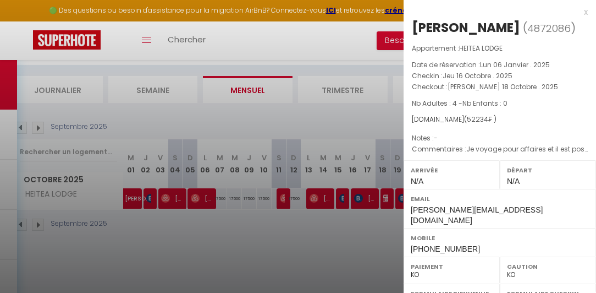
click at [378, 223] on div at bounding box center [298, 146] width 596 height 293
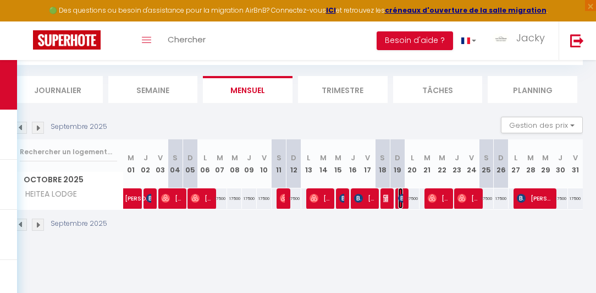
click at [398, 200] on img at bounding box center [402, 198] width 9 height 9
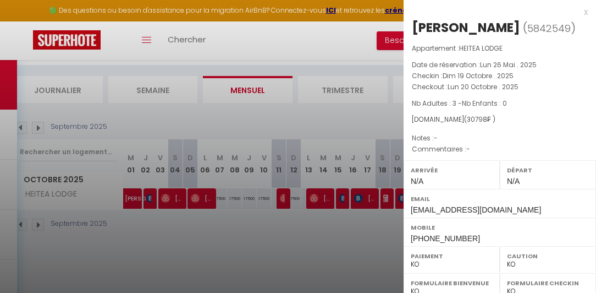
click at [391, 213] on div at bounding box center [298, 146] width 596 height 293
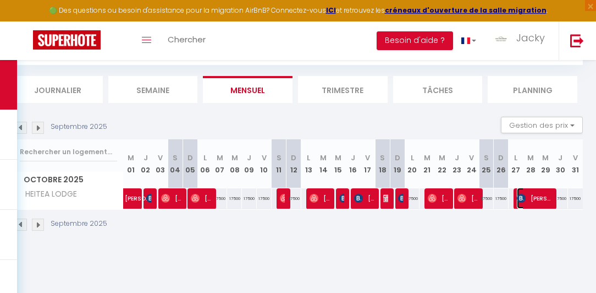
click at [517, 197] on img at bounding box center [521, 198] width 9 height 9
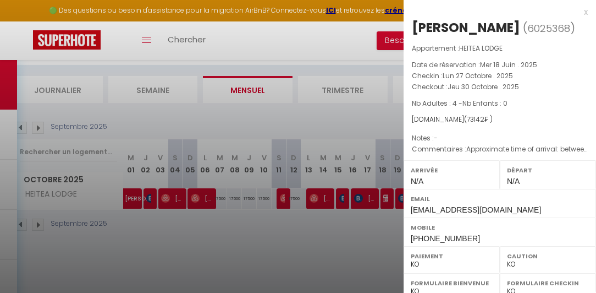
drag, startPoint x: 164, startPoint y: 227, endPoint x: 141, endPoint y: 227, distance: 22.6
click at [162, 228] on div at bounding box center [298, 146] width 596 height 293
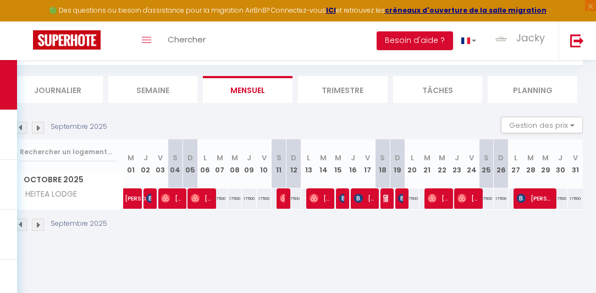
click at [38, 224] on img at bounding box center [38, 224] width 12 height 12
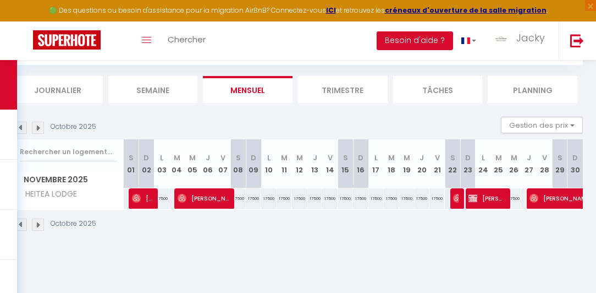
click at [38, 224] on img at bounding box center [38, 224] width 12 height 12
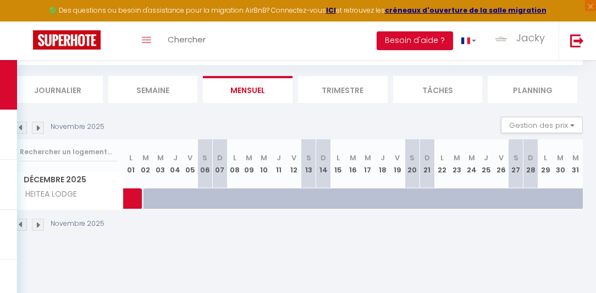
click at [40, 224] on img at bounding box center [38, 224] width 12 height 12
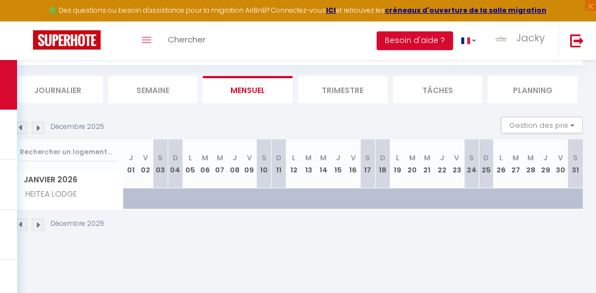
click at [21, 221] on img at bounding box center [21, 224] width 12 height 12
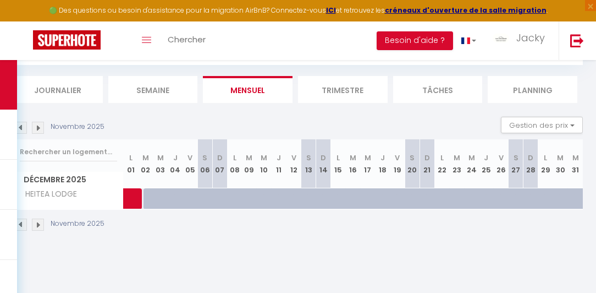
click at [20, 221] on img at bounding box center [21, 224] width 12 height 12
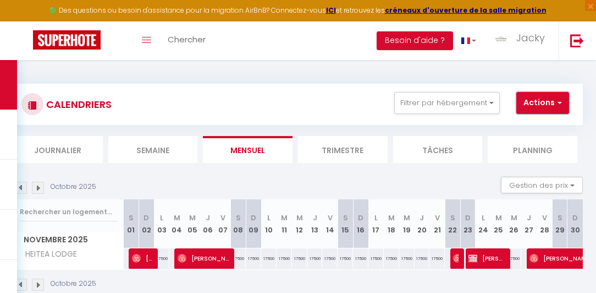
click at [538, 105] on button "Actions" at bounding box center [543, 103] width 53 height 22
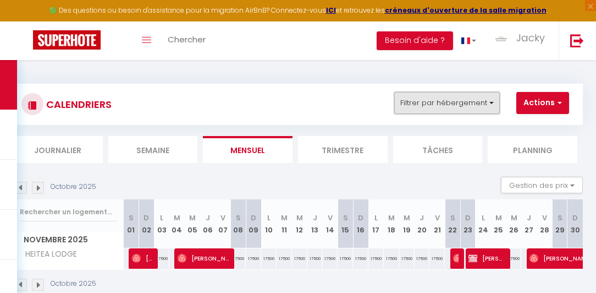
click at [479, 108] on button "Filtrer par hébergement" at bounding box center [447, 103] width 106 height 22
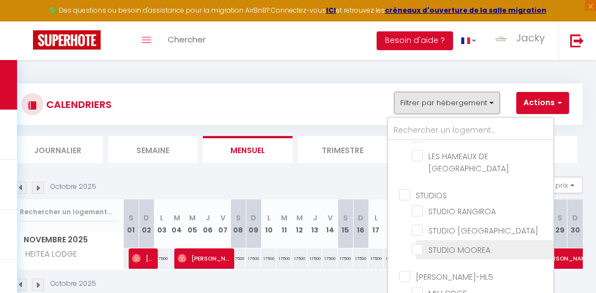
scroll to position [72, 0]
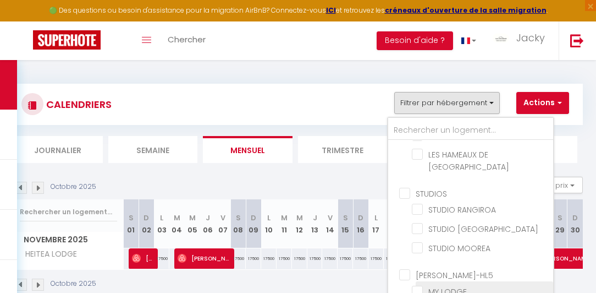
click at [437, 284] on input "MY LODGE" at bounding box center [481, 289] width 138 height 11
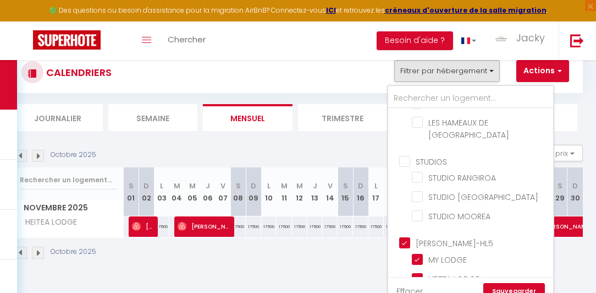
scroll to position [60, 0]
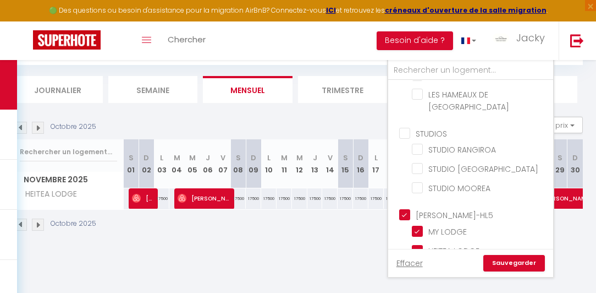
click at [530, 265] on link "Sauvegarder" at bounding box center [515, 263] width 62 height 17
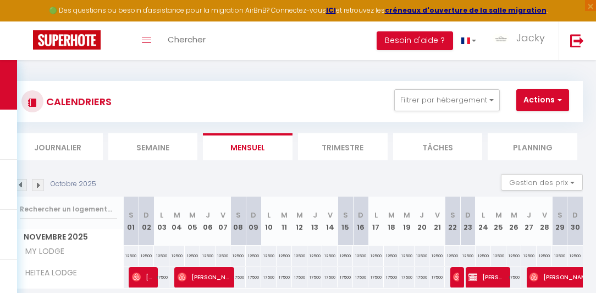
scroll to position [0, 0]
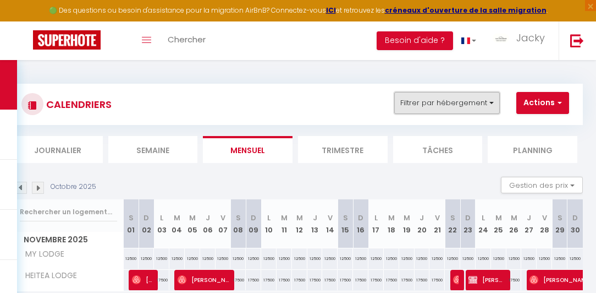
click at [468, 102] on button "Filtrer par hébergement" at bounding box center [447, 103] width 106 height 22
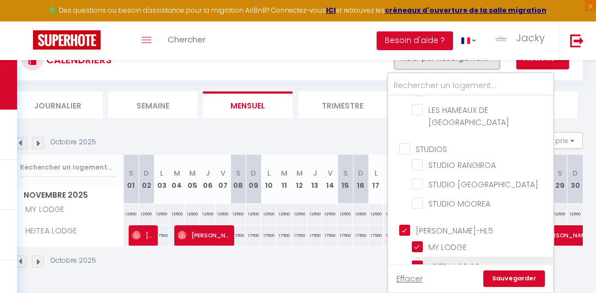
scroll to position [60, 0]
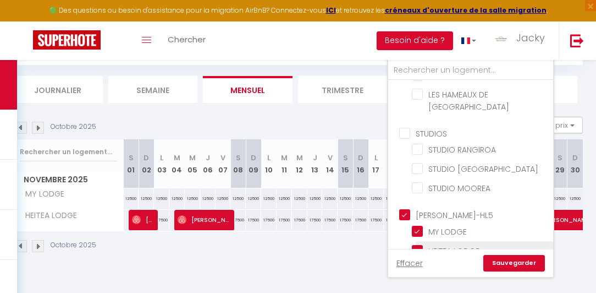
click at [450, 244] on input "HEITEA LODGE" at bounding box center [481, 249] width 138 height 11
click at [520, 257] on link "Sauvegarder" at bounding box center [515, 263] width 62 height 17
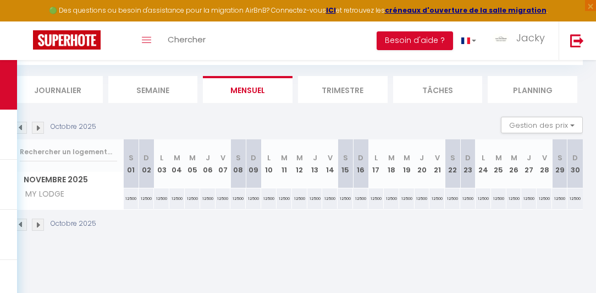
click at [21, 221] on img at bounding box center [21, 224] width 12 height 12
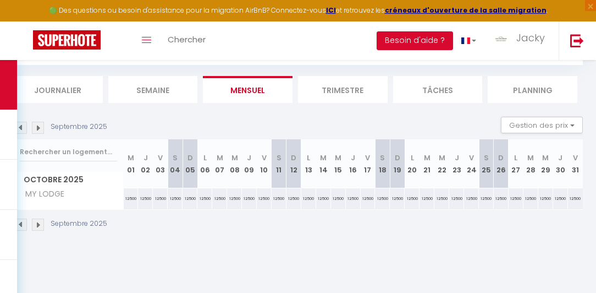
click at [22, 223] on img at bounding box center [21, 224] width 12 height 12
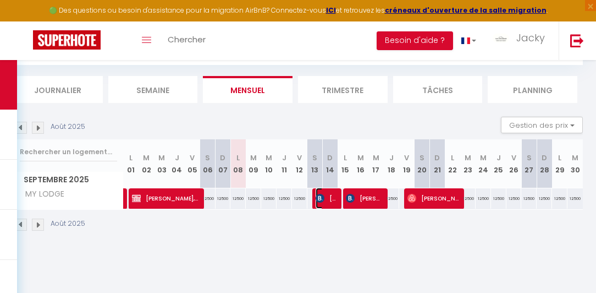
click at [318, 196] on img at bounding box center [320, 198] width 9 height 9
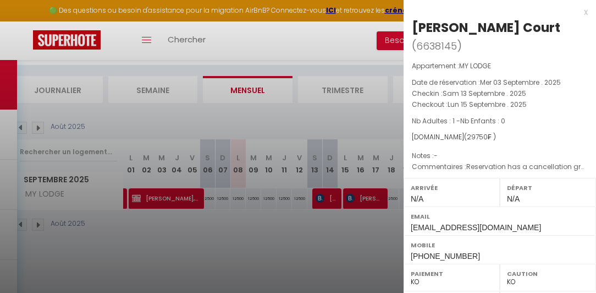
click at [351, 199] on div at bounding box center [298, 146] width 596 height 293
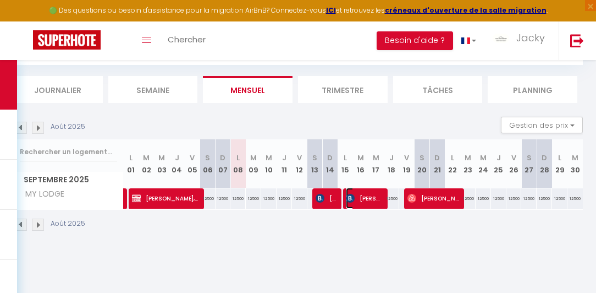
click at [350, 198] on img at bounding box center [350, 198] width 9 height 9
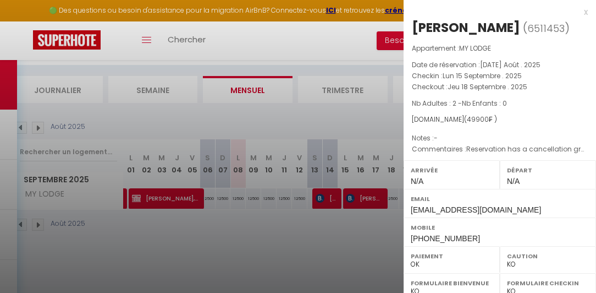
click at [321, 228] on div at bounding box center [298, 146] width 596 height 293
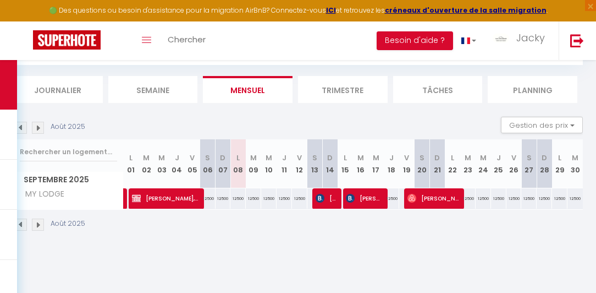
click at [33, 223] on img at bounding box center [38, 224] width 12 height 12
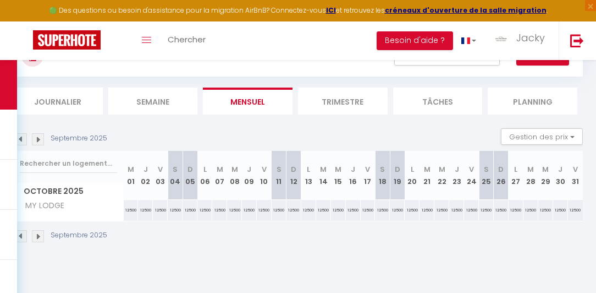
scroll to position [0, 0]
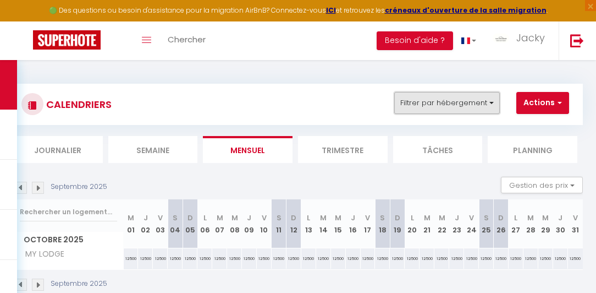
click at [419, 102] on button "Filtrer par hébergement" at bounding box center [447, 103] width 106 height 22
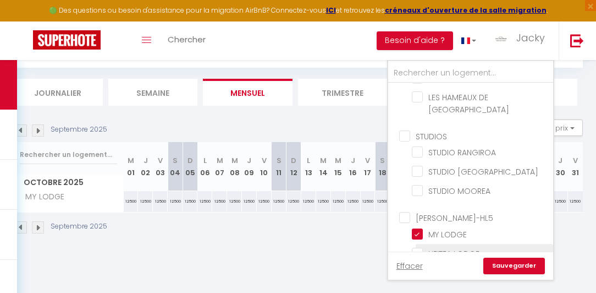
scroll to position [60, 0]
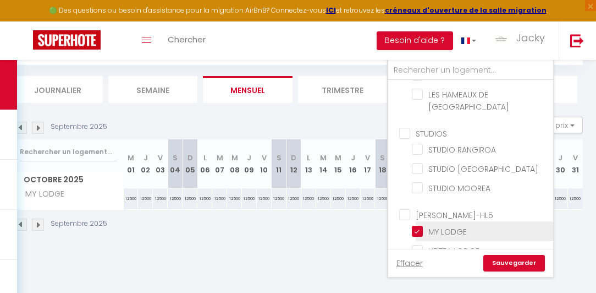
click at [439, 224] on input "MY LODGE" at bounding box center [481, 229] width 138 height 11
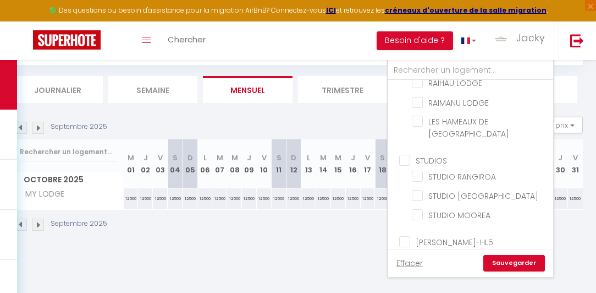
scroll to position [0, 0]
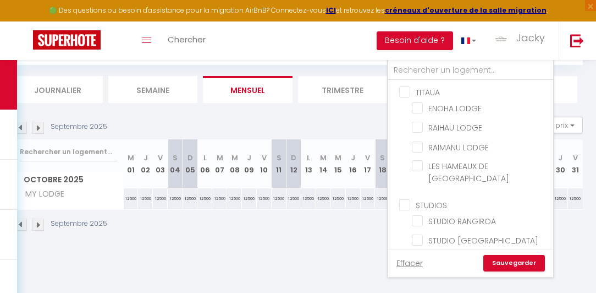
click at [423, 86] on input "TITAUA" at bounding box center [481, 91] width 165 height 11
click at [502, 261] on link "Sauvegarder" at bounding box center [515, 263] width 62 height 17
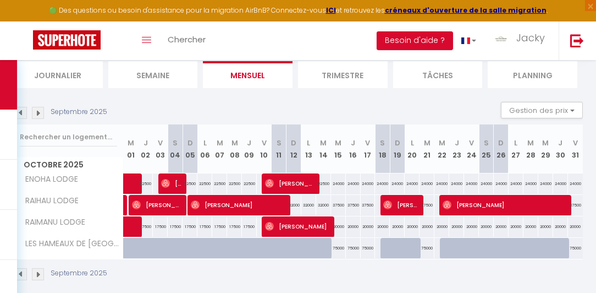
scroll to position [89, 0]
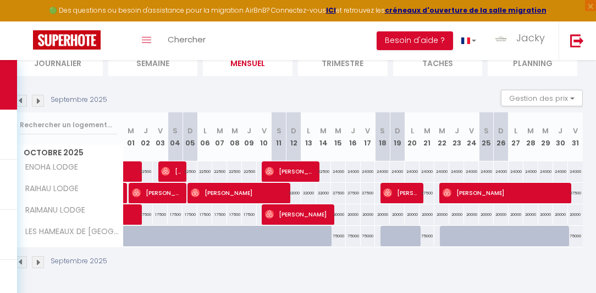
click at [21, 257] on img at bounding box center [21, 262] width 12 height 12
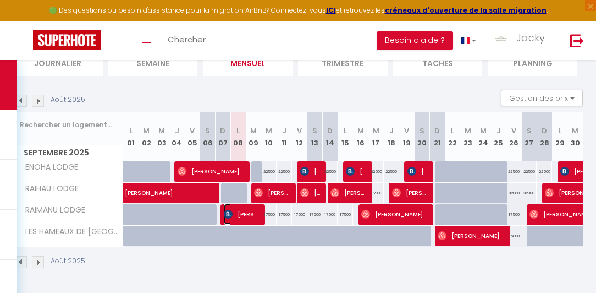
click at [225, 210] on img at bounding box center [228, 214] width 9 height 9
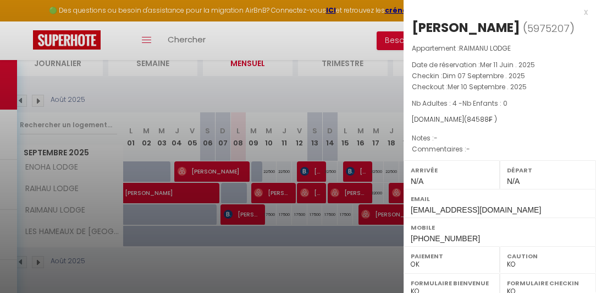
click at [303, 172] on div at bounding box center [298, 146] width 596 height 293
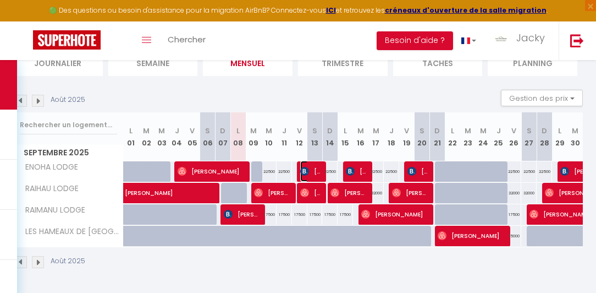
click at [301, 169] on img at bounding box center [304, 171] width 9 height 9
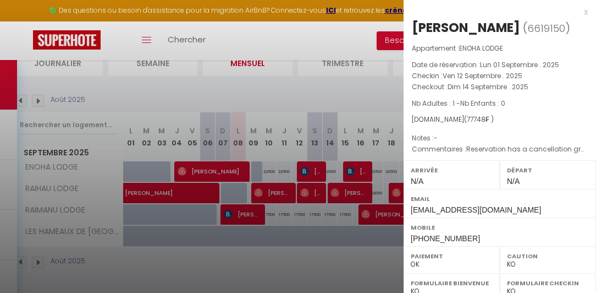
click at [348, 160] on div at bounding box center [298, 146] width 596 height 293
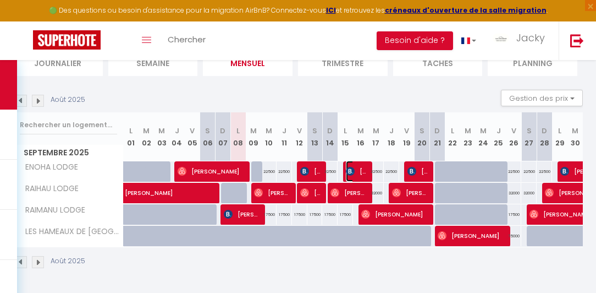
click at [348, 167] on img at bounding box center [350, 171] width 9 height 9
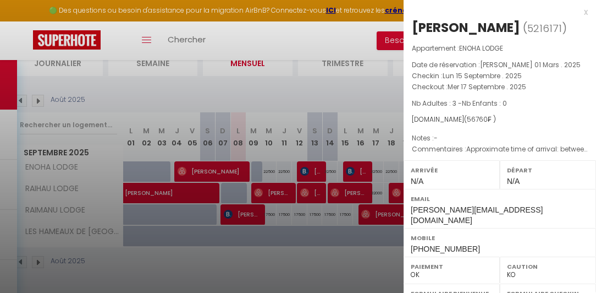
click at [341, 96] on div at bounding box center [298, 146] width 596 height 293
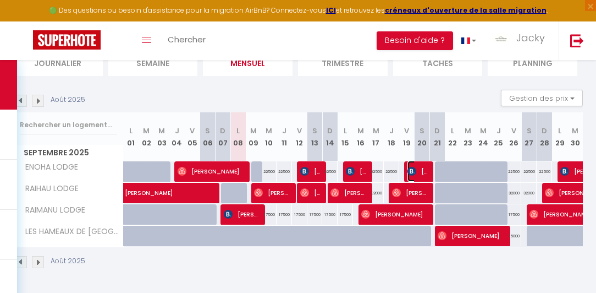
click at [408, 168] on img at bounding box center [412, 171] width 9 height 9
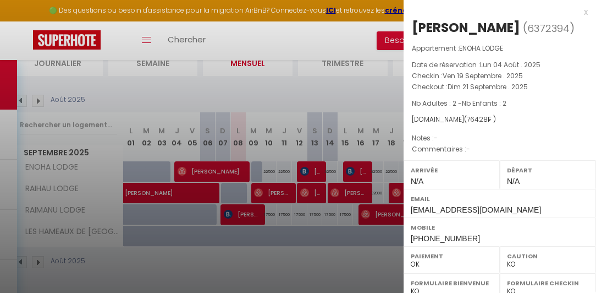
click at [320, 31] on div at bounding box center [298, 146] width 596 height 293
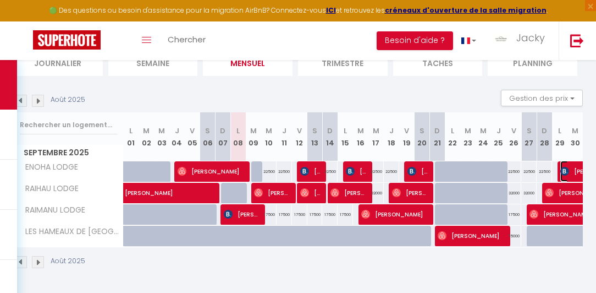
click at [561, 171] on img at bounding box center [565, 171] width 9 height 9
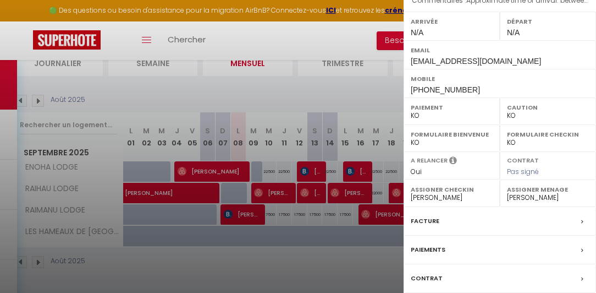
scroll to position [188, 0]
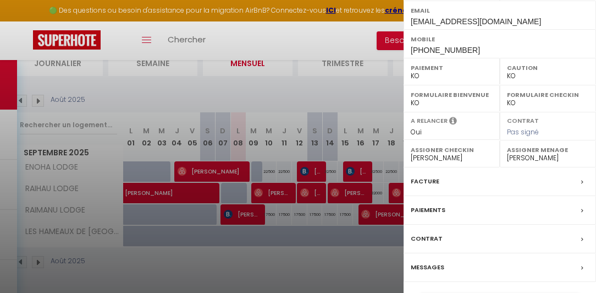
click at [336, 253] on div at bounding box center [298, 146] width 596 height 293
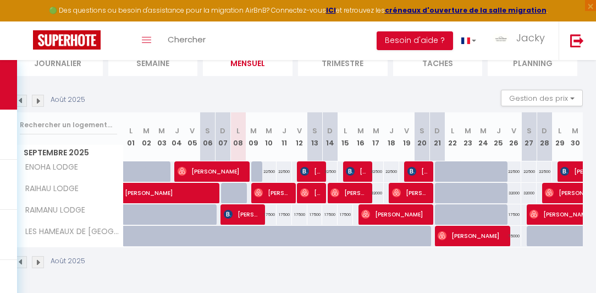
click at [35, 257] on img at bounding box center [38, 262] width 12 height 12
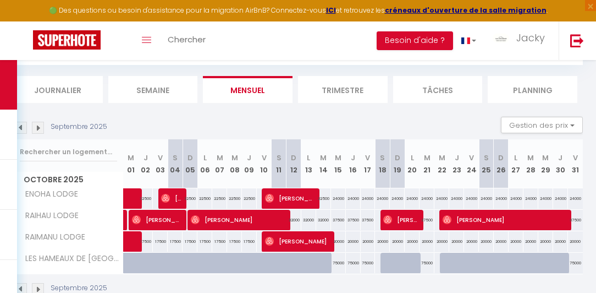
scroll to position [89, 0]
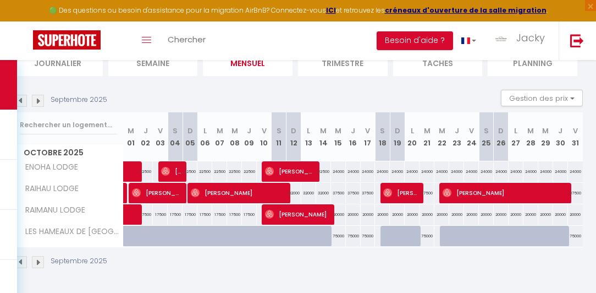
click at [40, 259] on img at bounding box center [38, 262] width 12 height 12
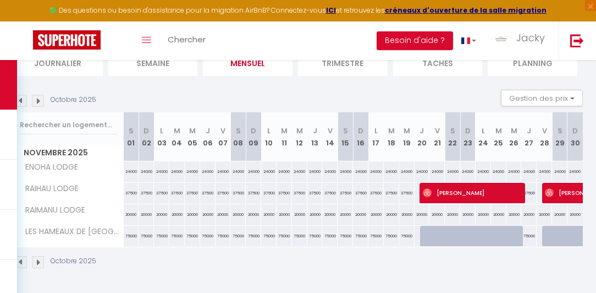
click at [40, 259] on img at bounding box center [38, 262] width 12 height 12
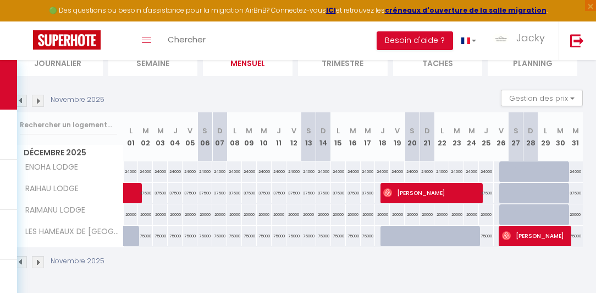
click at [23, 257] on img at bounding box center [21, 262] width 12 height 12
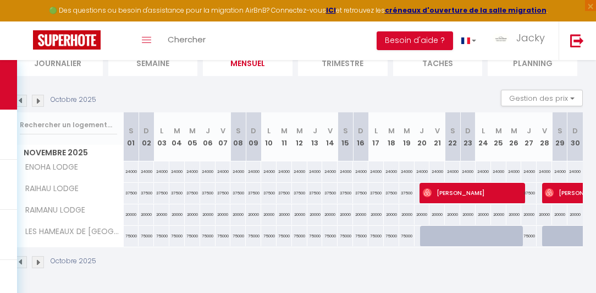
click at [23, 257] on img at bounding box center [21, 262] width 12 height 12
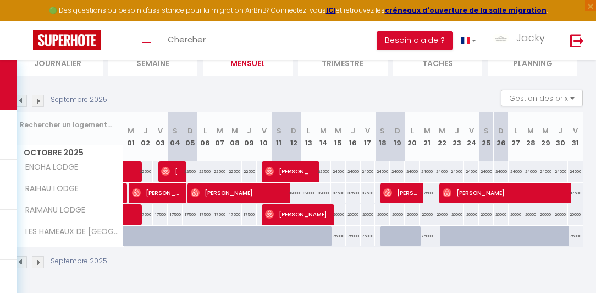
click at [23, 257] on img at bounding box center [21, 262] width 12 height 12
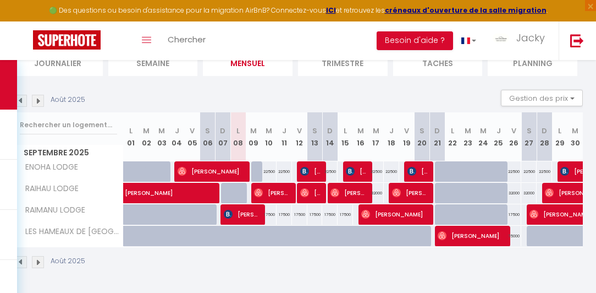
click at [38, 261] on img at bounding box center [38, 262] width 12 height 12
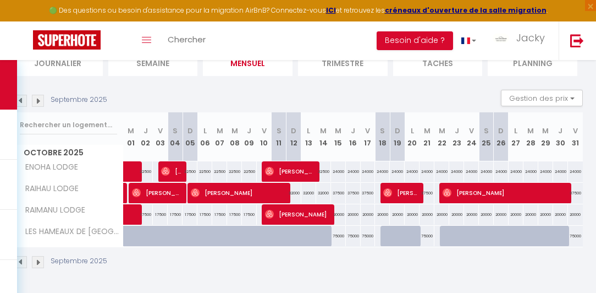
click at [38, 262] on img at bounding box center [38, 262] width 12 height 12
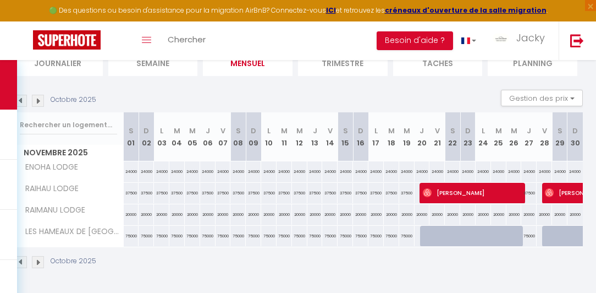
click at [38, 262] on img at bounding box center [38, 262] width 12 height 12
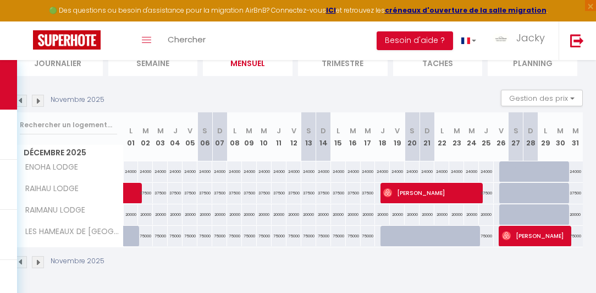
click at [38, 261] on img at bounding box center [38, 262] width 12 height 12
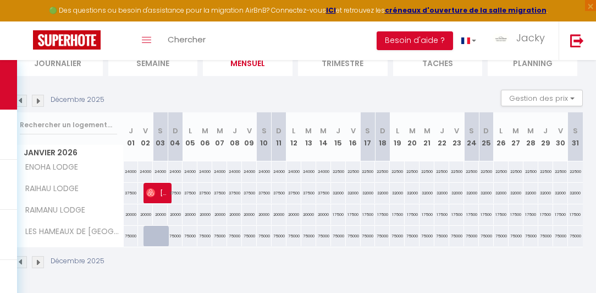
click at [38, 261] on img at bounding box center [38, 262] width 12 height 12
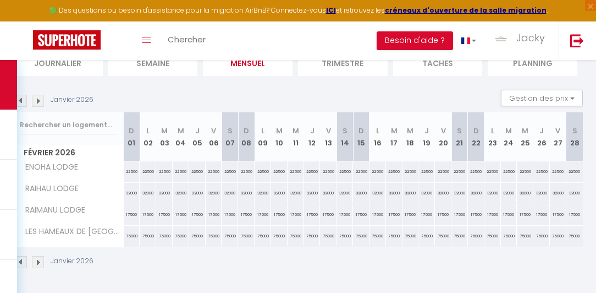
click at [38, 261] on img at bounding box center [38, 262] width 12 height 12
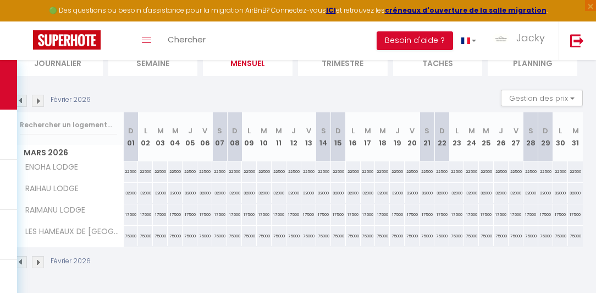
click at [38, 261] on img at bounding box center [38, 262] width 12 height 12
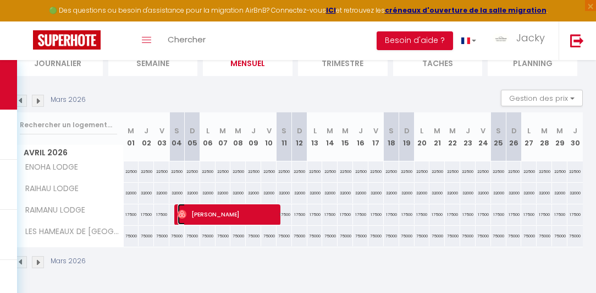
click at [183, 215] on img at bounding box center [182, 214] width 9 height 9
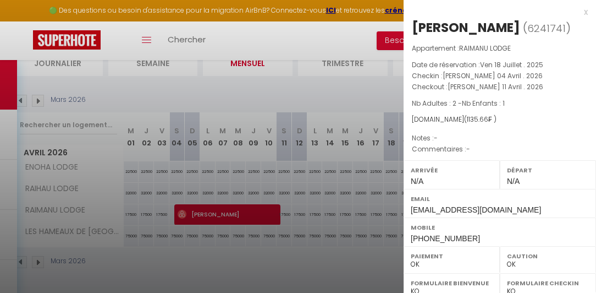
click at [184, 251] on div at bounding box center [298, 146] width 596 height 293
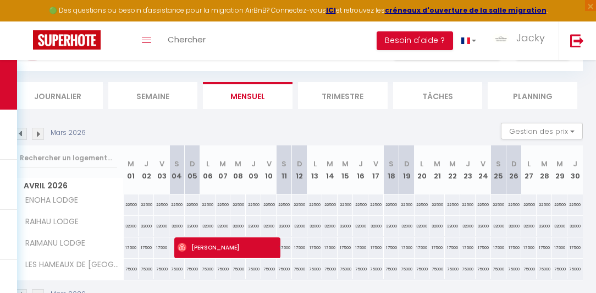
scroll to position [0, 0]
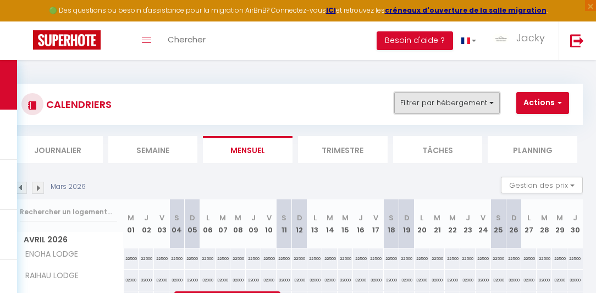
drag, startPoint x: 496, startPoint y: 108, endPoint x: 491, endPoint y: 113, distance: 6.6
click at [493, 110] on button "Filtrer par hébergement" at bounding box center [447, 103] width 106 height 22
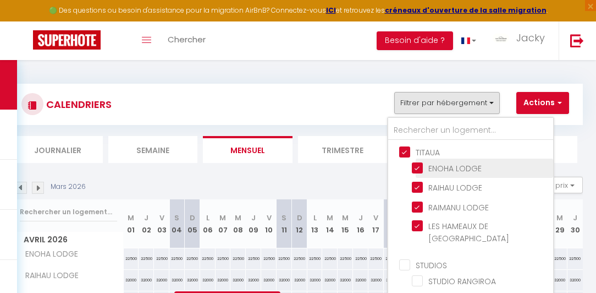
drag, startPoint x: 436, startPoint y: 150, endPoint x: 427, endPoint y: 161, distance: 14.9
click at [435, 152] on input "TITAUA" at bounding box center [481, 151] width 165 height 11
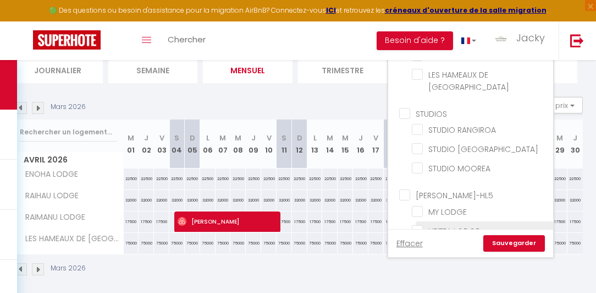
scroll to position [89, 0]
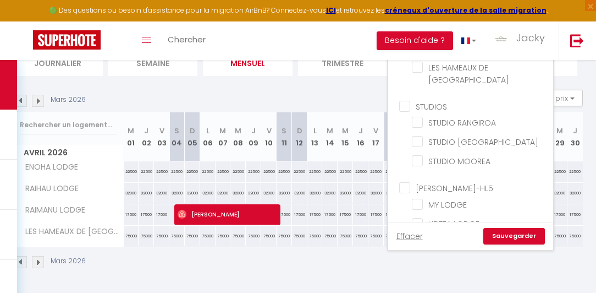
click at [503, 235] on link "Sauvegarder" at bounding box center [515, 236] width 62 height 17
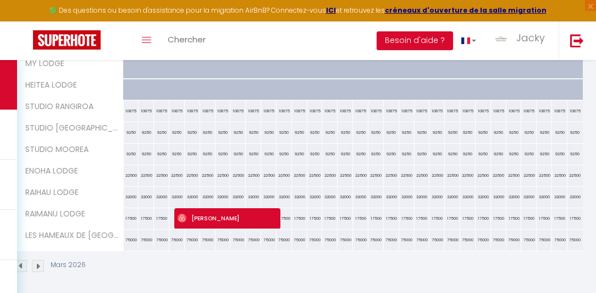
scroll to position [195, 0]
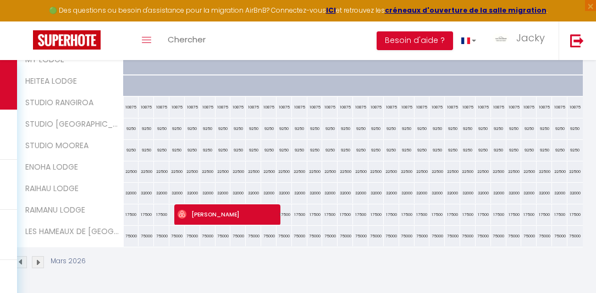
click at [24, 261] on img at bounding box center [21, 262] width 12 height 12
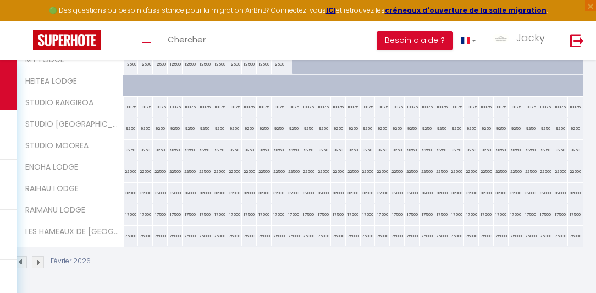
click at [21, 258] on img at bounding box center [21, 262] width 12 height 12
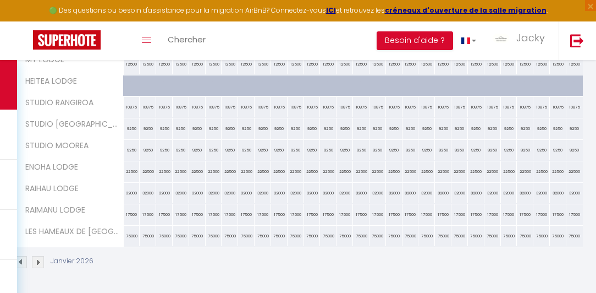
click at [23, 256] on img at bounding box center [21, 262] width 12 height 12
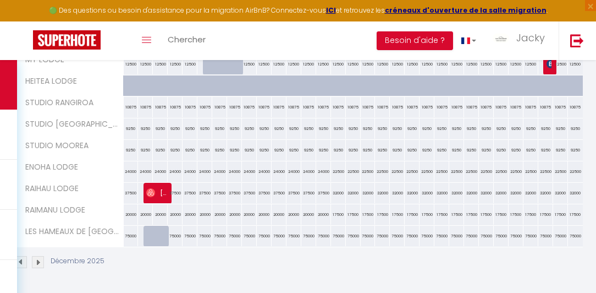
click at [22, 258] on img at bounding box center [21, 262] width 12 height 12
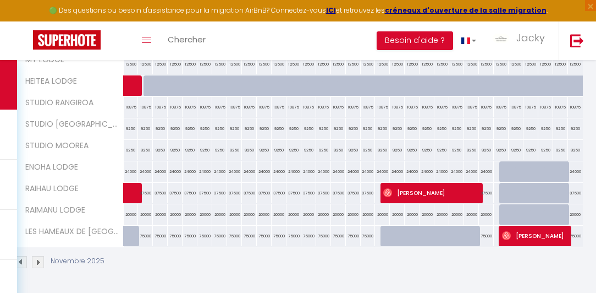
click at [20, 256] on img at bounding box center [21, 262] width 12 height 12
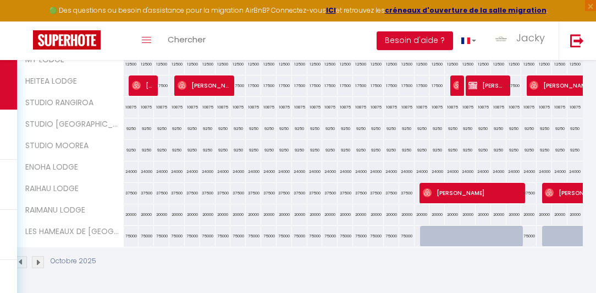
click at [23, 257] on img at bounding box center [21, 262] width 12 height 12
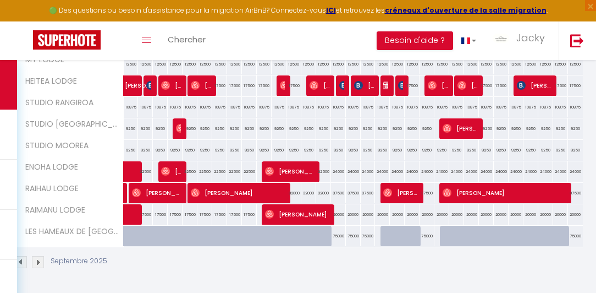
click at [21, 260] on img at bounding box center [21, 262] width 12 height 12
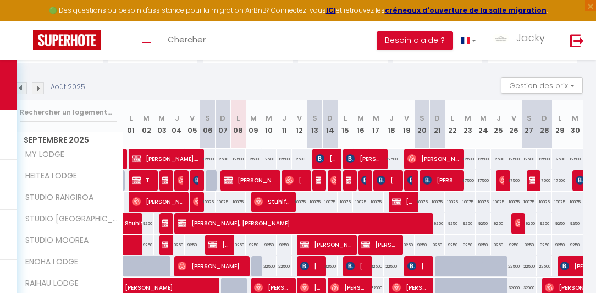
scroll to position [7, 0]
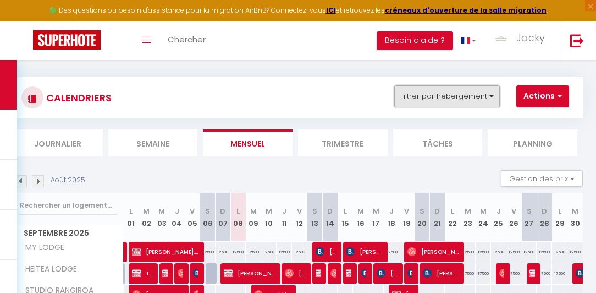
click at [474, 100] on button "Filtrer par hébergement" at bounding box center [447, 96] width 106 height 22
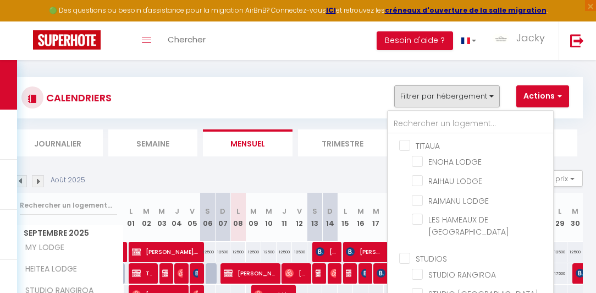
click at [415, 252] on input "STUDIOS" at bounding box center [481, 257] width 165 height 11
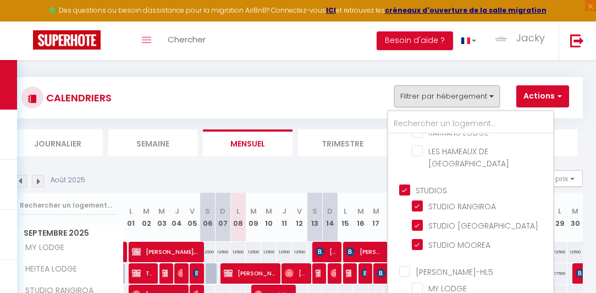
scroll to position [72, 0]
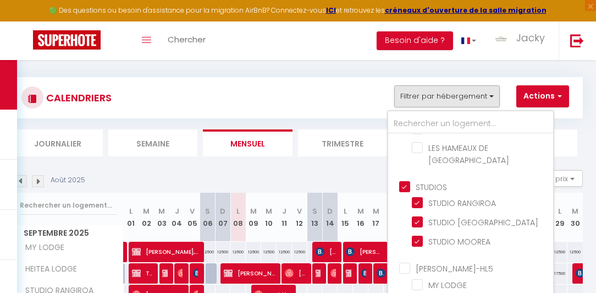
click at [409, 262] on input "[PERSON_NAME]-HL5" at bounding box center [481, 267] width 165 height 11
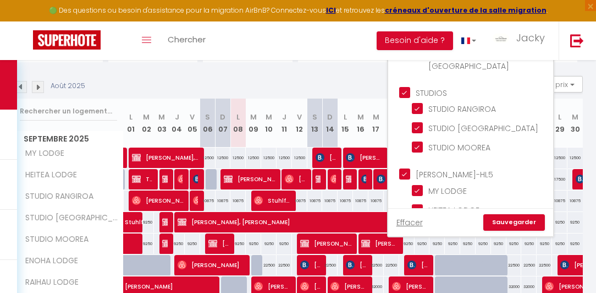
click at [531, 226] on link "Sauvegarder" at bounding box center [515, 222] width 62 height 17
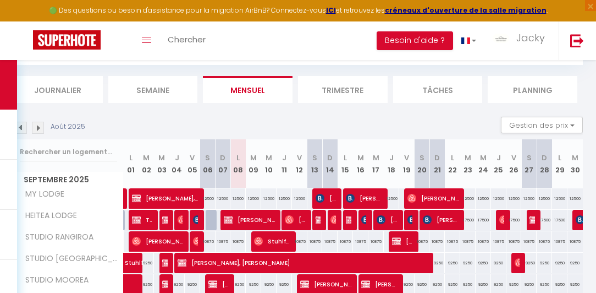
scroll to position [101, 0]
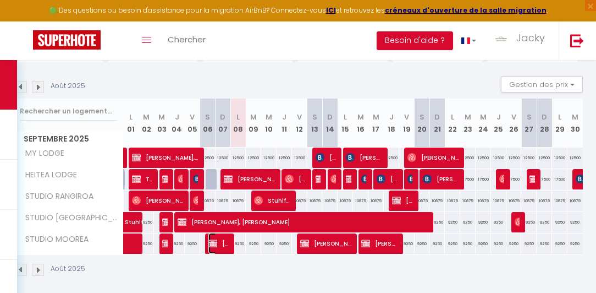
click at [212, 245] on img at bounding box center [213, 243] width 9 height 9
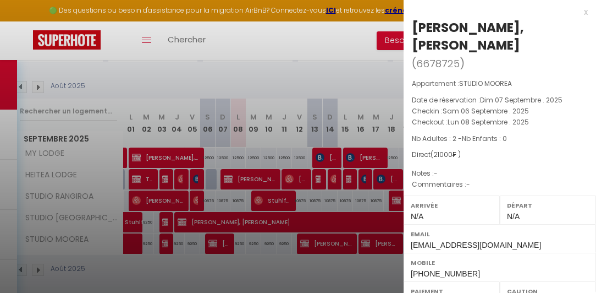
click at [221, 266] on div at bounding box center [298, 146] width 596 height 293
